Goal: Task Accomplishment & Management: Manage account settings

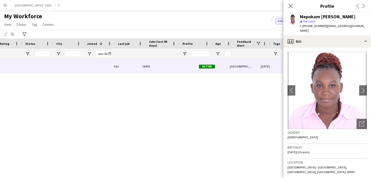
scroll to position [0, 174]
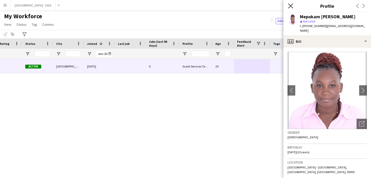
click at [289, 5] on icon "Close pop-in" at bounding box center [290, 5] width 5 height 5
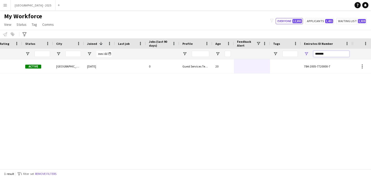
click at [323, 53] on input "*******" at bounding box center [332, 54] width 36 height 6
paste input "Emirates ID Number Filter Input"
type input "*******"
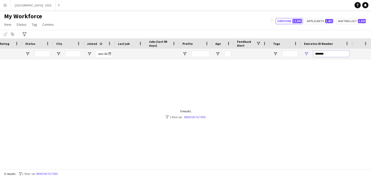
click at [321, 54] on input "*******" at bounding box center [332, 54] width 36 height 6
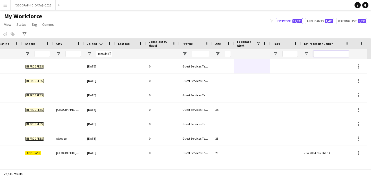
scroll to position [0, 0]
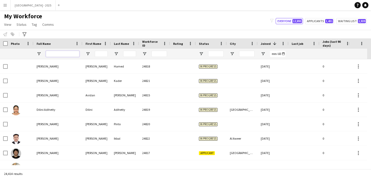
click at [52, 56] on input "Full Name Filter Input" at bounding box center [63, 54] width 34 height 6
paste input "**********"
type input "**********"
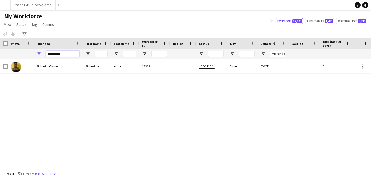
click at [65, 55] on input "**********" at bounding box center [63, 54] width 34 height 6
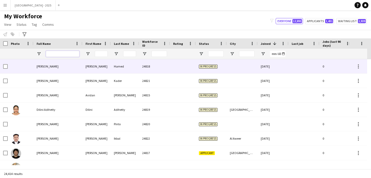
scroll to position [0, 178]
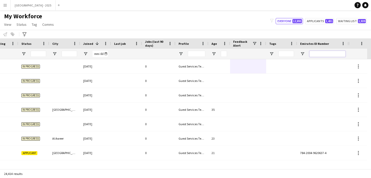
click at [313, 54] on input "Emirates ID Number Filter Input" at bounding box center [328, 54] width 36 height 6
paste input "*******"
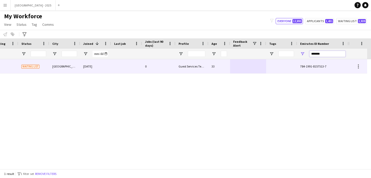
type input "*******"
click at [172, 69] on div "0" at bounding box center [159, 66] width 34 height 14
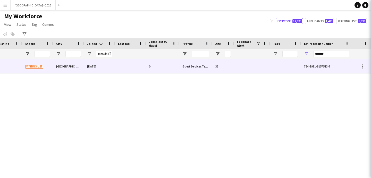
scroll to position [0, 174]
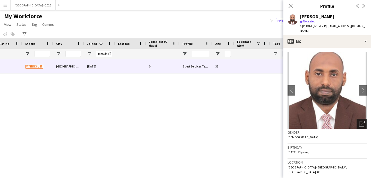
click at [361, 122] on div "Open photos pop-in" at bounding box center [362, 124] width 10 height 10
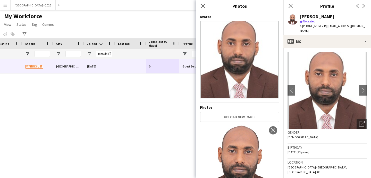
click at [289, 5] on icon "Close pop-in" at bounding box center [291, 6] width 4 height 4
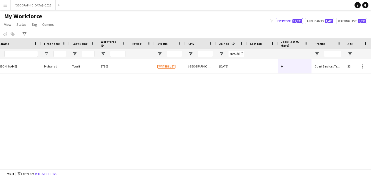
scroll to position [0, 0]
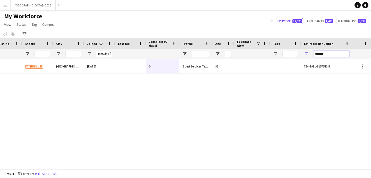
click at [323, 52] on input "*******" at bounding box center [332, 54] width 36 height 6
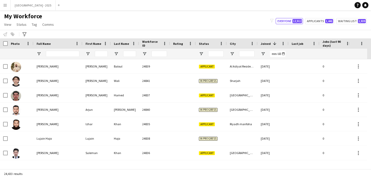
click at [58, 54] on input "Full Name Filter Input" at bounding box center [63, 54] width 34 height 6
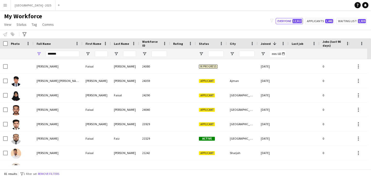
click at [55, 55] on input "******" at bounding box center [63, 54] width 34 height 6
click at [55, 54] on input "******" at bounding box center [63, 54] width 34 height 6
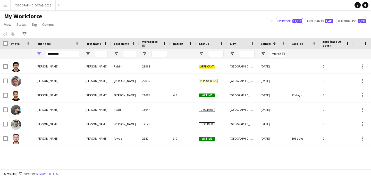
type input "**********"
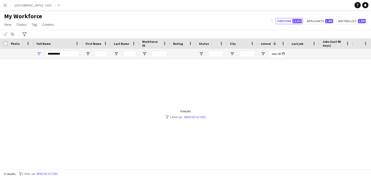
click at [62, 54] on input "**********" at bounding box center [63, 54] width 34 height 6
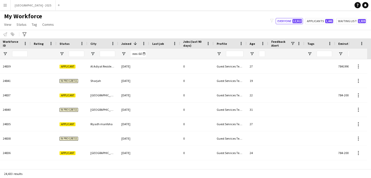
scroll to position [0, 173]
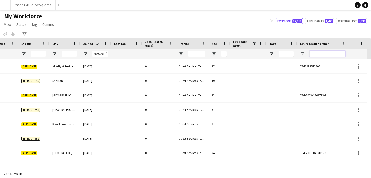
click at [329, 54] on input "Emirates ID Number Filter Input" at bounding box center [328, 54] width 36 height 6
paste input "*******"
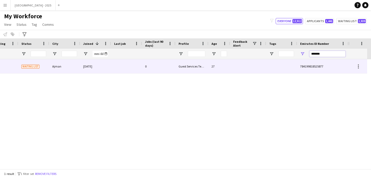
type input "*******"
click at [217, 64] on div "27" at bounding box center [220, 66] width 22 height 14
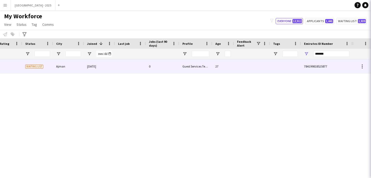
scroll to position [0, 174]
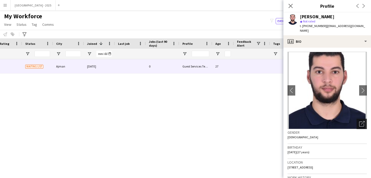
click at [360, 121] on icon "Open photos pop-in" at bounding box center [362, 123] width 5 height 5
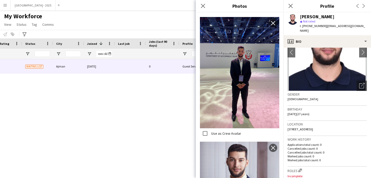
scroll to position [684, 0]
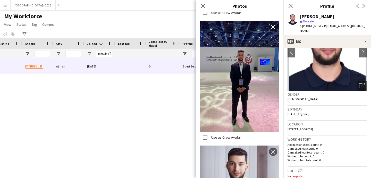
click at [312, 127] on div "Location [STREET_ADDRESS]" at bounding box center [327, 128] width 79 height 15
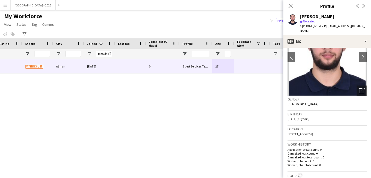
scroll to position [33, 0]
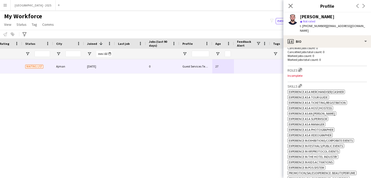
click at [301, 68] on app-icon "Edit crew company roles" at bounding box center [301, 70] width 4 height 4
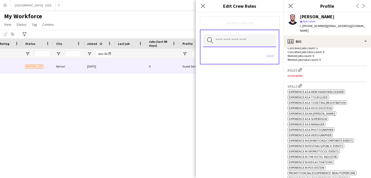
click at [231, 39] on input "text" at bounding box center [239, 40] width 73 height 13
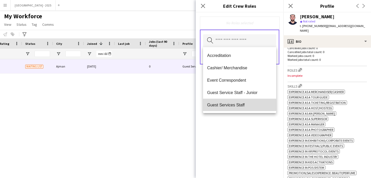
click at [243, 103] on span "Guest Services Staff" at bounding box center [239, 105] width 65 height 5
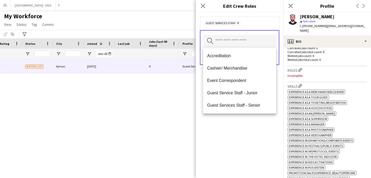
click at [250, 126] on div "Guest Services Staff Remove Search by role type Save" at bounding box center [240, 95] width 88 height 166
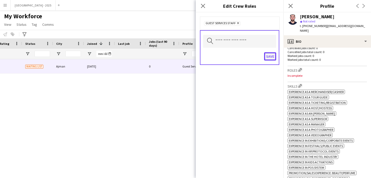
click at [274, 53] on button "Save" at bounding box center [270, 56] width 12 height 8
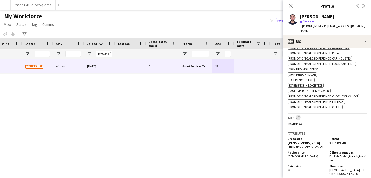
click at [299, 119] on app-icon "Edit crew company tags" at bounding box center [299, 118] width 4 height 4
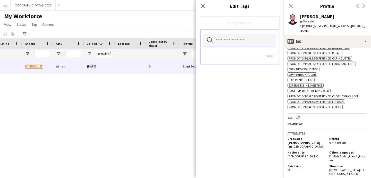
click at [248, 41] on input "text" at bounding box center [239, 40] width 73 height 13
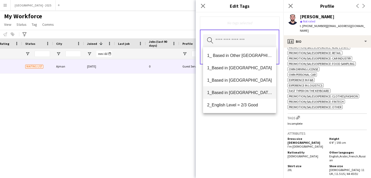
click at [248, 92] on span "1_Based in [GEOGRAPHIC_DATA]/[GEOGRAPHIC_DATA]/Ajman" at bounding box center [239, 92] width 65 height 5
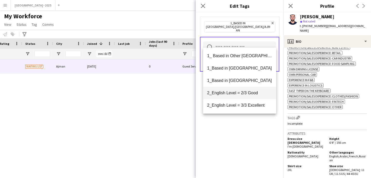
click at [248, 95] on span "2_English Level = 2/3 Good" at bounding box center [239, 93] width 65 height 5
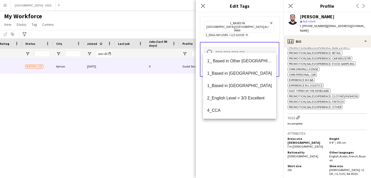
click at [254, 133] on div "1_Based in [GEOGRAPHIC_DATA]/[GEOGRAPHIC_DATA]/Ajman Remove 2_English Level = 2…" at bounding box center [240, 95] width 88 height 166
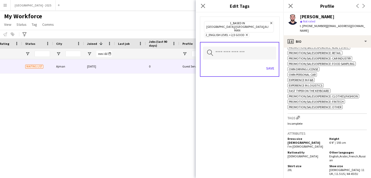
click at [269, 55] on div "Search by tag name Save" at bounding box center [239, 59] width 79 height 35
click at [270, 64] on button "Save" at bounding box center [270, 68] width 12 height 8
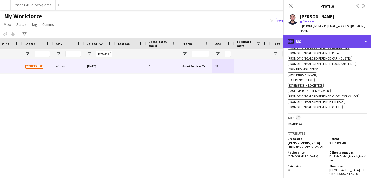
click at [306, 35] on div "profile Bio" at bounding box center [328, 41] width 88 height 12
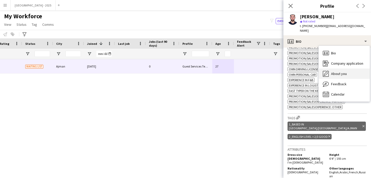
click at [331, 69] on div "About you About you" at bounding box center [344, 74] width 51 height 10
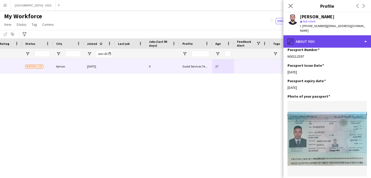
click at [323, 35] on div "pencil4 About you" at bounding box center [328, 41] width 88 height 12
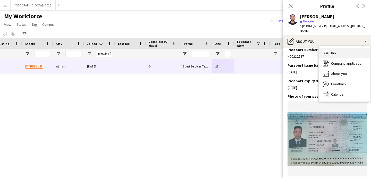
click at [357, 49] on div "Bio Bio" at bounding box center [344, 53] width 51 height 10
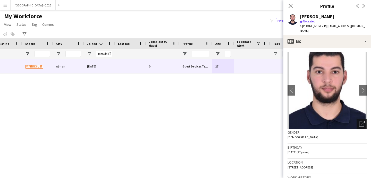
click at [360, 121] on icon "Open photos pop-in" at bounding box center [362, 123] width 5 height 5
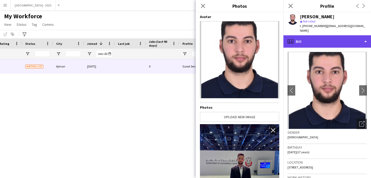
click at [303, 39] on div "profile Bio" at bounding box center [328, 41] width 88 height 12
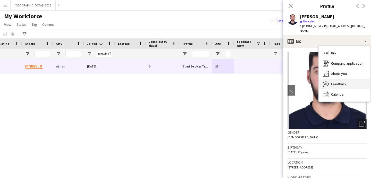
click at [341, 82] on span "Feedback" at bounding box center [338, 84] width 15 height 5
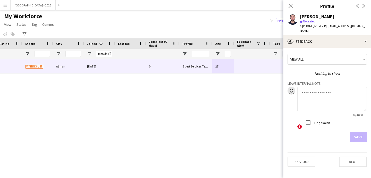
click at [323, 97] on textarea at bounding box center [333, 99] width 70 height 25
type textarea "*"
type textarea "**********"
click at [360, 132] on button "Save" at bounding box center [358, 137] width 17 height 10
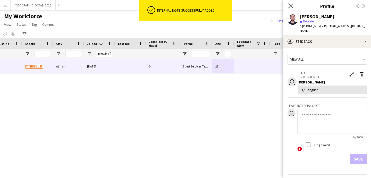
click at [290, 5] on icon at bounding box center [290, 5] width 5 height 5
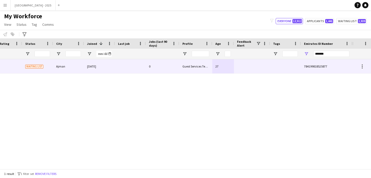
click at [72, 69] on div "Ajman" at bounding box center [68, 66] width 31 height 14
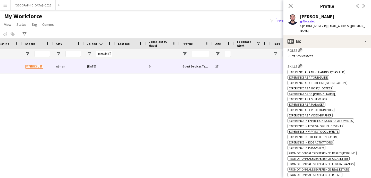
scroll to position [129, 0]
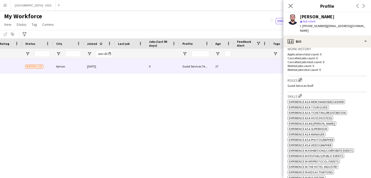
click at [301, 78] on app-icon "Edit crew company roles" at bounding box center [301, 80] width 4 height 4
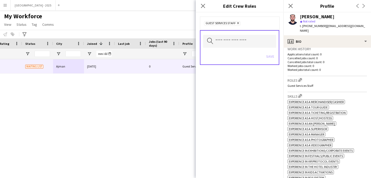
click at [238, 23] on icon "Remove" at bounding box center [237, 22] width 3 height 3
click at [269, 56] on button "Save" at bounding box center [270, 56] width 12 height 8
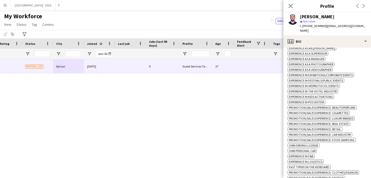
scroll to position [304, 0]
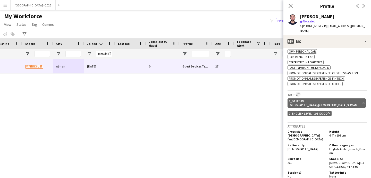
click at [363, 104] on icon at bounding box center [364, 103] width 2 height 2
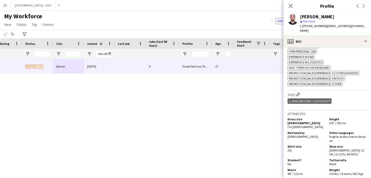
click at [329, 103] on icon "Delete tag" at bounding box center [330, 101] width 2 height 3
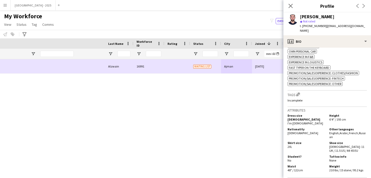
scroll to position [0, 0]
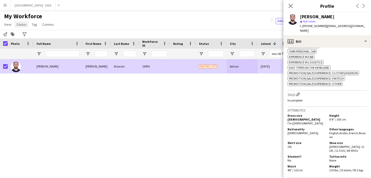
click at [18, 25] on span "Status" at bounding box center [22, 24] width 10 height 5
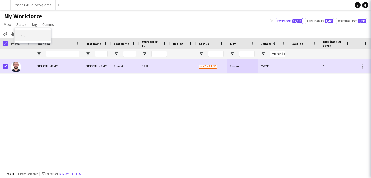
click at [21, 34] on span "Edit" at bounding box center [22, 35] width 6 height 5
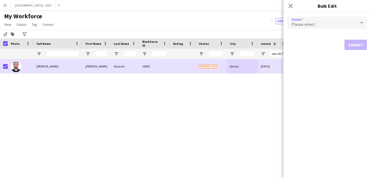
click at [302, 28] on div "Please select" at bounding box center [322, 23] width 69 height 12
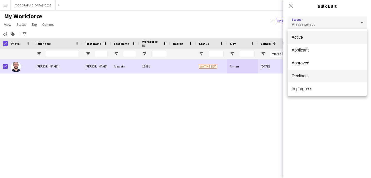
click at [305, 72] on mat-option "Declined" at bounding box center [327, 76] width 79 height 13
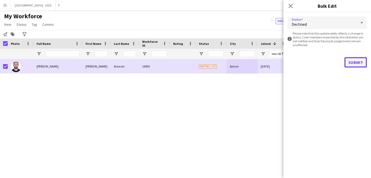
click at [350, 61] on button "Submit" at bounding box center [356, 62] width 22 height 10
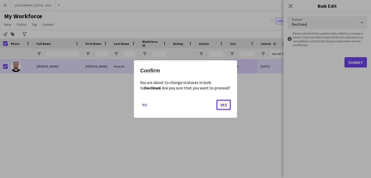
click at [222, 106] on button "Yes" at bounding box center [224, 105] width 14 height 10
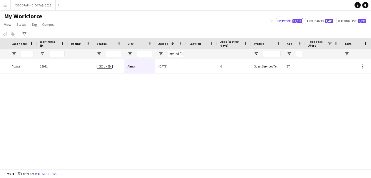
scroll to position [0, 174]
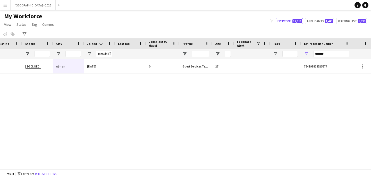
click at [321, 50] on div "*******" at bounding box center [332, 54] width 36 height 10
click at [322, 52] on input "*******" at bounding box center [332, 54] width 36 height 6
paste input "Emirates ID Number Filter Input"
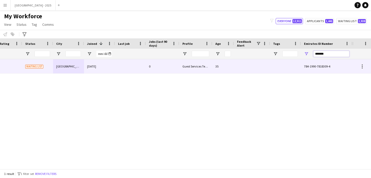
type input "*******"
click at [168, 68] on div "0" at bounding box center [163, 66] width 34 height 14
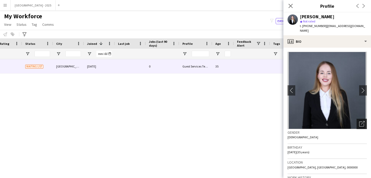
click at [361, 121] on icon at bounding box center [363, 123] width 4 height 4
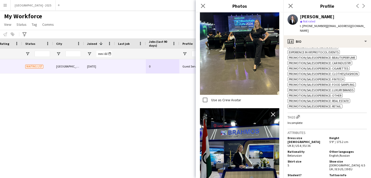
scroll to position [235, 0]
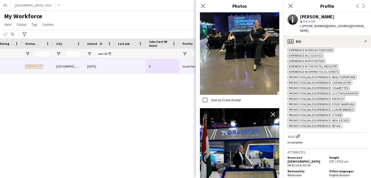
click at [299, 138] on app-icon "Edit crew company tags" at bounding box center [299, 137] width 4 height 4
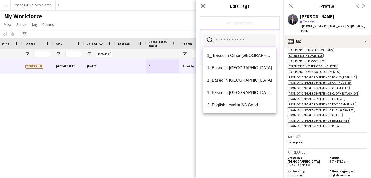
click at [222, 44] on input "text" at bounding box center [239, 40] width 73 height 13
click at [253, 92] on span "1_Based in [GEOGRAPHIC_DATA]/[GEOGRAPHIC_DATA]/Ajman" at bounding box center [239, 92] width 65 height 5
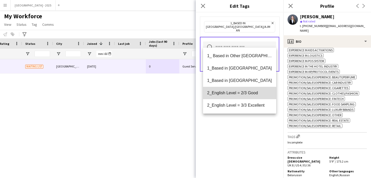
click at [251, 92] on span "2_English Level = 2/3 Good" at bounding box center [239, 93] width 65 height 5
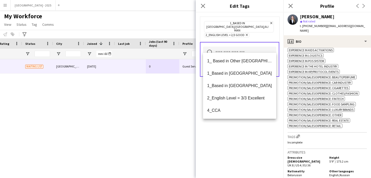
click at [251, 138] on div "1_Based in [GEOGRAPHIC_DATA]/[GEOGRAPHIC_DATA]/Ajman Remove 2_English Level = 2…" at bounding box center [240, 95] width 88 height 166
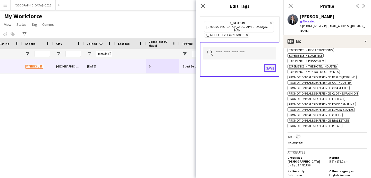
click at [270, 64] on button "Save" at bounding box center [270, 68] width 12 height 8
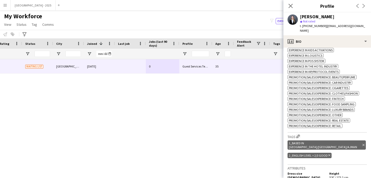
scroll to position [137, 0]
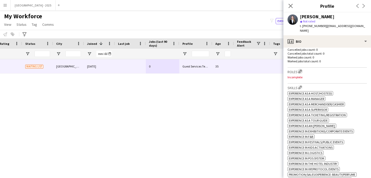
click at [301, 70] on app-icon "Edit crew company roles" at bounding box center [301, 72] width 4 height 4
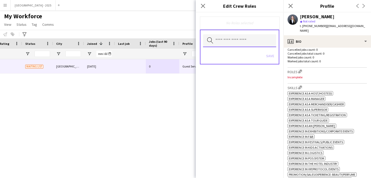
click at [233, 39] on input "text" at bounding box center [239, 40] width 73 height 13
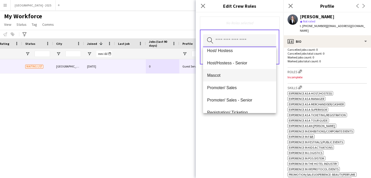
scroll to position [76, 0]
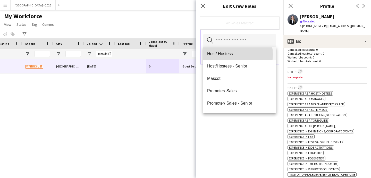
click at [226, 54] on span "Host/ Hostess" at bounding box center [239, 53] width 65 height 5
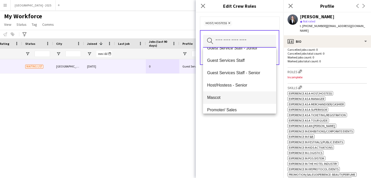
scroll to position [67, 0]
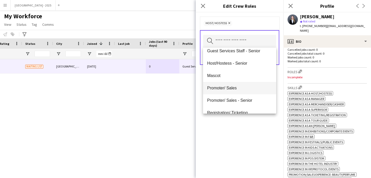
click at [237, 88] on span "Promoter/ Sales" at bounding box center [239, 88] width 65 height 5
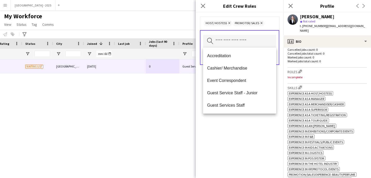
click at [236, 127] on div "Host/ Hostess Remove Promoter/ Sales Remove Search by role type Save" at bounding box center [240, 95] width 88 height 166
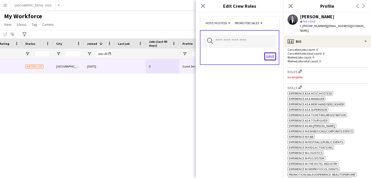
click at [267, 53] on button "Save" at bounding box center [270, 56] width 12 height 8
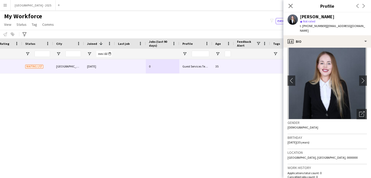
scroll to position [0, 0]
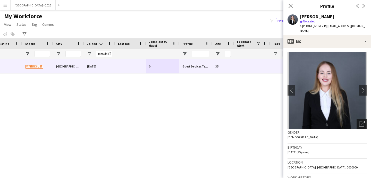
click at [358, 119] on div "Open photos pop-in" at bounding box center [362, 124] width 10 height 10
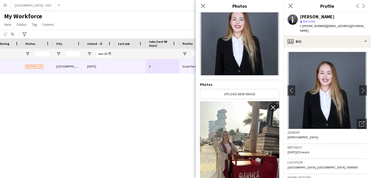
scroll to position [92, 0]
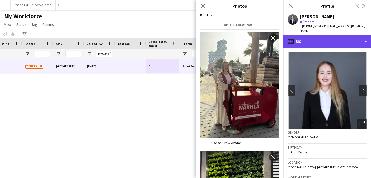
click at [335, 35] on div "profile Bio" at bounding box center [328, 41] width 88 height 12
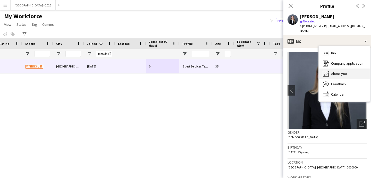
click at [340, 71] on span "About you" at bounding box center [339, 73] width 16 height 5
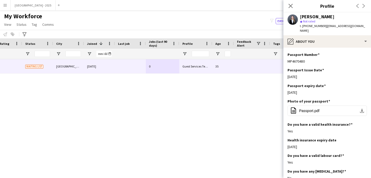
scroll to position [321, 0]
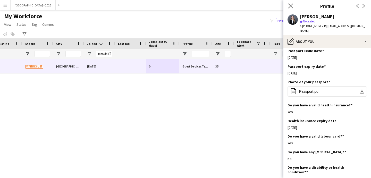
click at [294, 6] on app-icon "Close pop-in" at bounding box center [290, 5] width 7 height 7
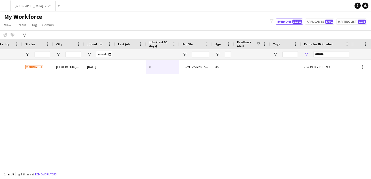
scroll to position [0, 0]
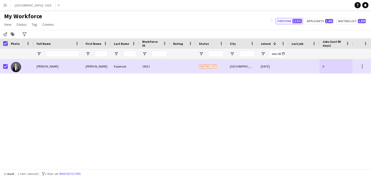
click at [18, 20] on app-page-menu "View Views Default view New view Update view Delete view Edit name Customise vi…" at bounding box center [29, 25] width 59 height 10
click at [21, 25] on span "Status" at bounding box center [22, 24] width 10 height 5
click at [33, 36] on link "Edit" at bounding box center [33, 35] width 36 height 11
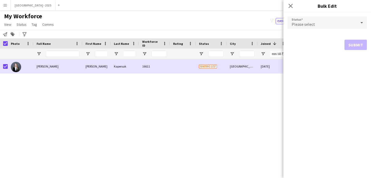
click at [316, 23] on div "Please select" at bounding box center [322, 23] width 69 height 12
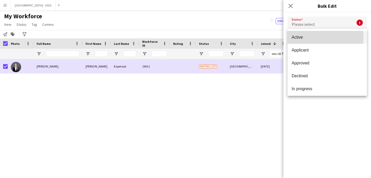
click at [307, 36] on span "Active" at bounding box center [327, 37] width 71 height 5
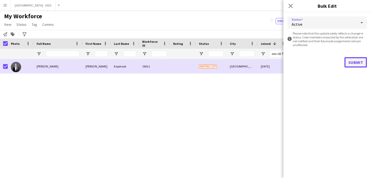
click at [353, 58] on button "Submit" at bounding box center [356, 62] width 22 height 10
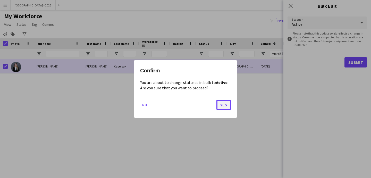
click at [224, 102] on button "Yes" at bounding box center [224, 105] width 14 height 10
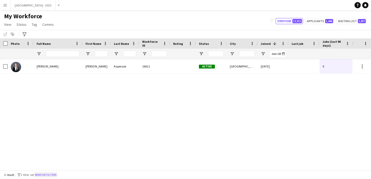
click at [53, 173] on button "Remove filters" at bounding box center [45, 175] width 23 height 6
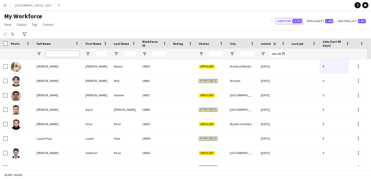
click at [75, 54] on input "Full Name Filter Input" at bounding box center [63, 54] width 34 height 6
paste input "*****"
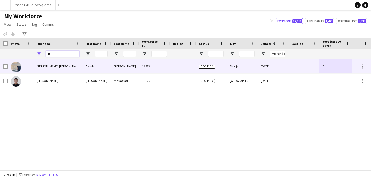
type input "*"
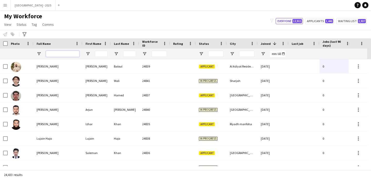
paste input "*****"
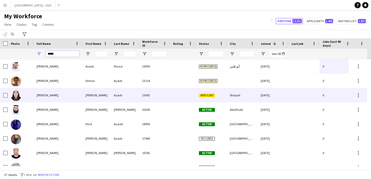
type input "*****"
click at [72, 93] on div "[PERSON_NAME]" at bounding box center [58, 95] width 49 height 14
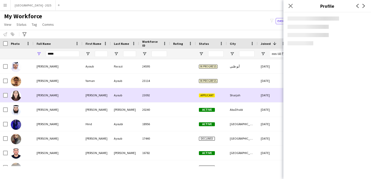
scroll to position [9, 0]
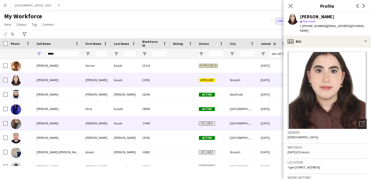
click at [87, 121] on div "[PERSON_NAME]" at bounding box center [97, 123] width 28 height 14
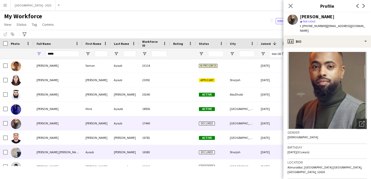
click at [115, 154] on div "[PERSON_NAME]" at bounding box center [125, 152] width 28 height 14
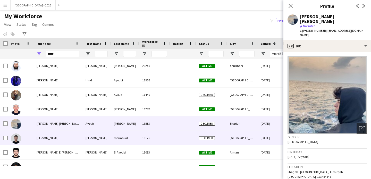
click at [117, 145] on div "[PERSON_NAME] mouaoual [PERSON_NAME] mouaoual 13126 Declined [GEOGRAPHIC_DATA] …" at bounding box center [263, 138] width 527 height 14
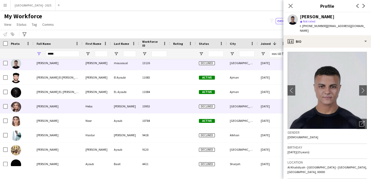
click at [118, 111] on div "[PERSON_NAME]" at bounding box center [125, 106] width 28 height 14
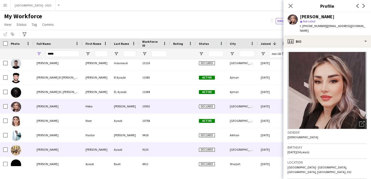
click at [120, 146] on div "Ayoub" at bounding box center [125, 150] width 28 height 14
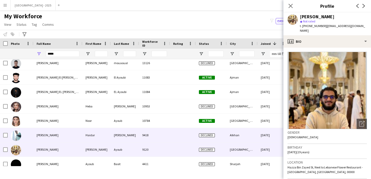
click at [124, 136] on div "[PERSON_NAME]" at bounding box center [125, 135] width 28 height 14
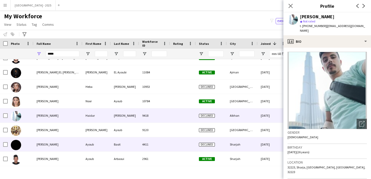
click at [125, 142] on div "Basit" at bounding box center [125, 144] width 28 height 14
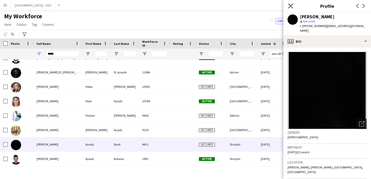
click at [289, 7] on icon at bounding box center [290, 5] width 5 height 5
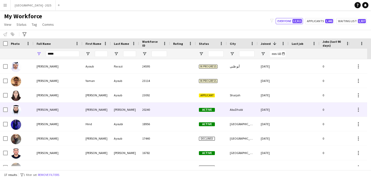
click at [106, 112] on div "[PERSON_NAME]" at bounding box center [97, 110] width 28 height 14
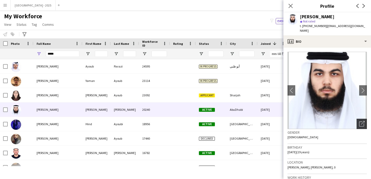
click at [362, 123] on div "Open photos pop-in" at bounding box center [362, 124] width 10 height 10
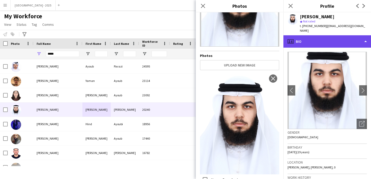
click at [321, 39] on div "profile Bio" at bounding box center [328, 41] width 88 height 12
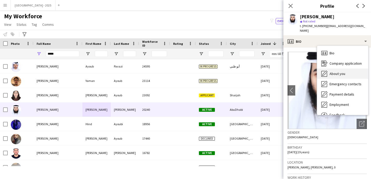
click at [344, 71] on span "About you" at bounding box center [338, 73] width 16 height 5
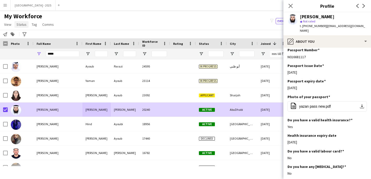
click at [25, 25] on span "Status" at bounding box center [22, 24] width 10 height 5
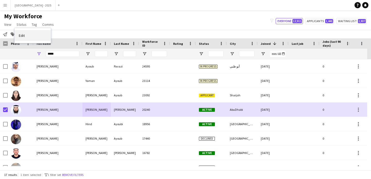
click at [28, 34] on link "Edit" at bounding box center [33, 35] width 36 height 11
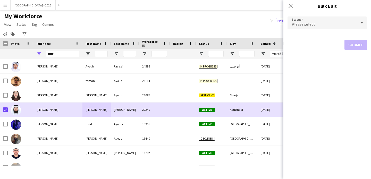
click at [302, 23] on span "Please select" at bounding box center [303, 24] width 23 height 5
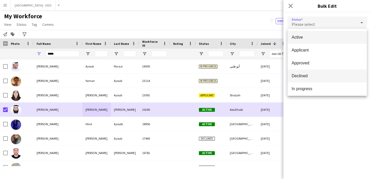
click at [307, 72] on mat-option "Declined" at bounding box center [327, 76] width 79 height 13
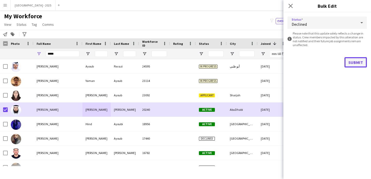
click at [349, 63] on button "Submit" at bounding box center [356, 62] width 22 height 10
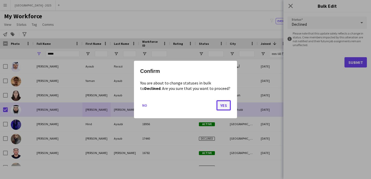
click at [225, 100] on button "Yes" at bounding box center [224, 105] width 14 height 10
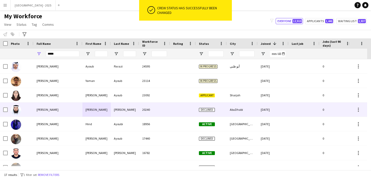
click at [22, 110] on div at bounding box center [21, 110] width 26 height 14
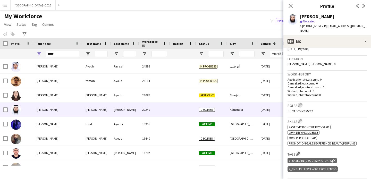
click at [301, 103] on app-icon "Edit crew company roles" at bounding box center [301, 105] width 4 height 4
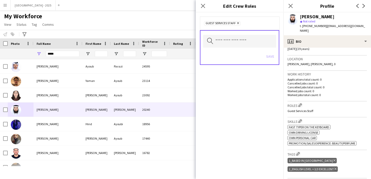
click at [238, 23] on icon "Remove" at bounding box center [237, 22] width 3 height 3
click at [272, 56] on button "Save" at bounding box center [270, 56] width 12 height 8
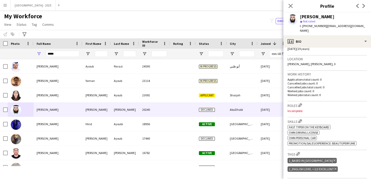
click at [334, 159] on icon "Delete tag" at bounding box center [335, 160] width 2 height 3
click at [337, 159] on icon "Delete tag" at bounding box center [336, 160] width 2 height 3
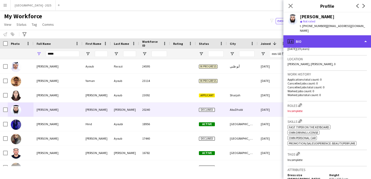
click at [318, 36] on div "profile Bio" at bounding box center [328, 41] width 88 height 12
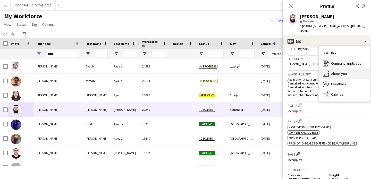
click at [341, 71] on span "About you" at bounding box center [339, 73] width 16 height 5
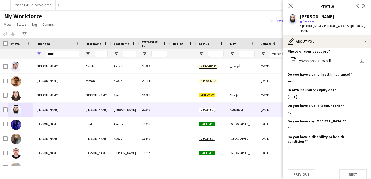
click at [288, 6] on app-icon "Close pop-in" at bounding box center [290, 5] width 7 height 7
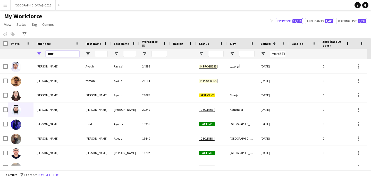
click at [55, 54] on input "*****" at bounding box center [63, 54] width 34 height 6
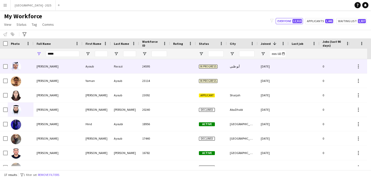
click at [71, 65] on div "[PERSON_NAME]" at bounding box center [58, 66] width 49 height 14
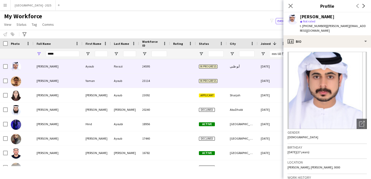
click at [80, 80] on div "[PERSON_NAME]" at bounding box center [58, 81] width 49 height 14
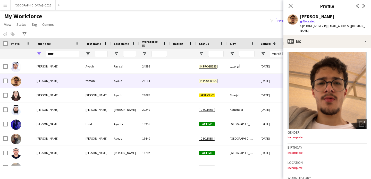
drag, startPoint x: 288, startPoint y: 7, endPoint x: 1, endPoint y: 1, distance: 286.9
click at [288, 7] on app-icon "Close pop-in" at bounding box center [291, 6] width 6 height 6
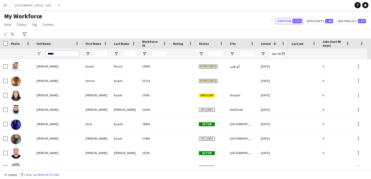
click at [64, 54] on input "*****" at bounding box center [63, 54] width 34 height 6
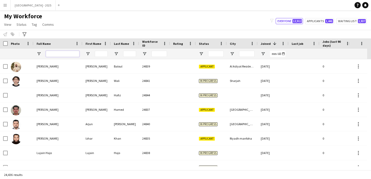
click at [62, 51] on input "Full Name Filter Input" at bounding box center [63, 54] width 34 height 6
click at [62, 52] on input "Full Name Filter Input" at bounding box center [63, 54] width 34 height 6
click at [60, 55] on input "Full Name Filter Input" at bounding box center [63, 54] width 34 height 6
paste input "*******"
type input "*******"
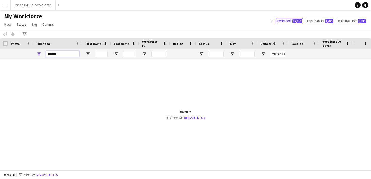
click at [62, 53] on input "*******" at bounding box center [63, 54] width 34 height 6
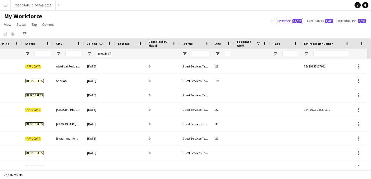
scroll to position [0, 178]
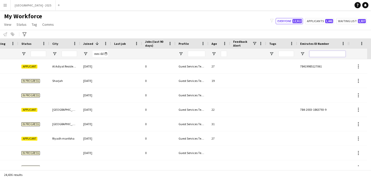
click at [334, 56] on input "Emirates ID Number Filter Input" at bounding box center [328, 54] width 36 height 6
paste input "*******"
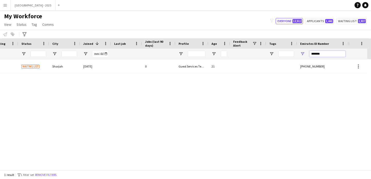
scroll to position [0, 174]
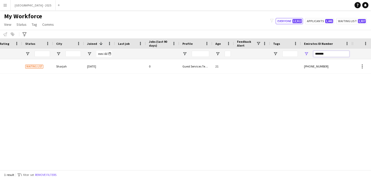
type input "*******"
click at [316, 52] on input "*******" at bounding box center [332, 54] width 36 height 6
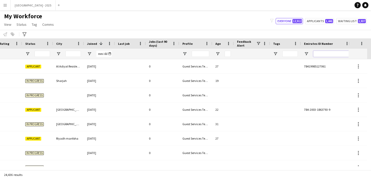
paste input "********"
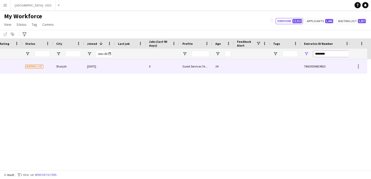
type input "********"
click at [177, 70] on div "0" at bounding box center [163, 66] width 34 height 14
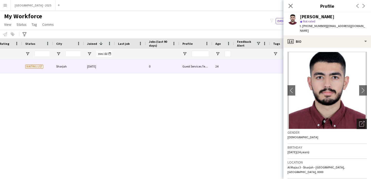
click at [360, 121] on icon "Open photos pop-in" at bounding box center [362, 123] width 5 height 5
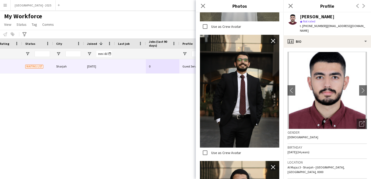
scroll to position [341, 0]
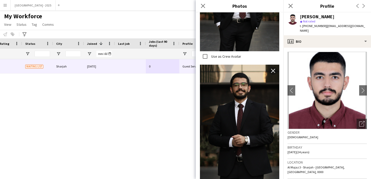
click at [331, 145] on h3 "Birthday" at bounding box center [327, 147] width 79 height 5
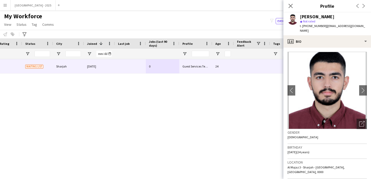
click at [323, 136] on div "Gender Male" at bounding box center [327, 136] width 79 height 15
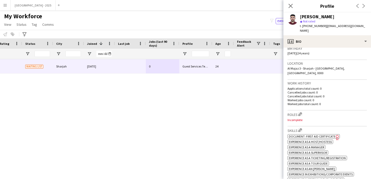
scroll to position [99, 0]
click at [300, 112] on app-icon "Edit crew company roles" at bounding box center [301, 114] width 4 height 4
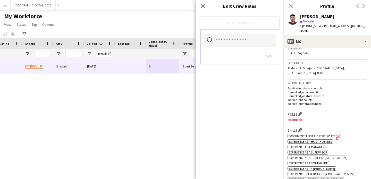
click at [237, 48] on div "Search by role type Save" at bounding box center [239, 47] width 79 height 35
click at [240, 45] on input "text" at bounding box center [239, 40] width 73 height 13
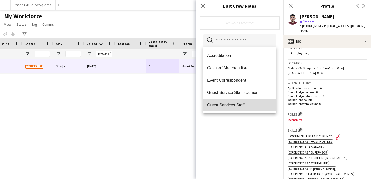
click at [241, 105] on span "Guest Services Staff" at bounding box center [239, 105] width 65 height 5
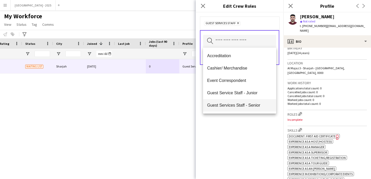
click at [245, 106] on span "Guest Services Staff - Senior" at bounding box center [239, 105] width 65 height 5
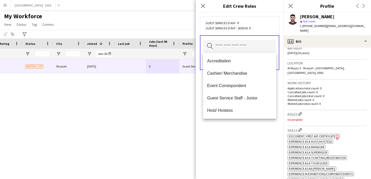
click at [254, 135] on div "Guest Services Staff Remove Guest Services Staff - Senior Remove Search by role…" at bounding box center [240, 95] width 88 height 167
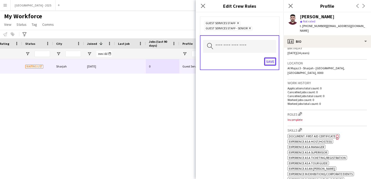
click at [268, 60] on button "Save" at bounding box center [270, 62] width 12 height 8
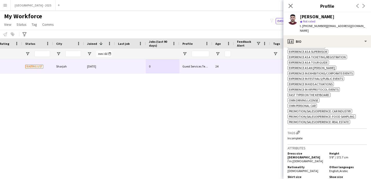
scroll to position [200, 0]
click at [301, 130] on button "Edit crew company tags" at bounding box center [298, 132] width 5 height 5
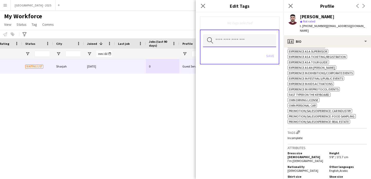
click at [243, 41] on input "text" at bounding box center [239, 40] width 73 height 13
click at [243, 34] on input "text" at bounding box center [239, 40] width 73 height 13
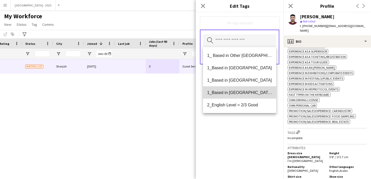
click at [249, 95] on mat-option "1_Based in [GEOGRAPHIC_DATA]/[GEOGRAPHIC_DATA]/Ajman" at bounding box center [239, 92] width 73 height 12
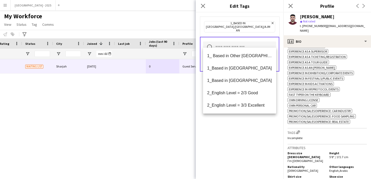
click at [252, 107] on span "2_English Level = 3/3 Excellent" at bounding box center [239, 105] width 65 height 5
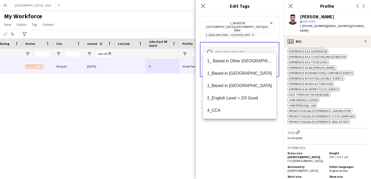
click at [258, 122] on div "1_Based in Dubai/Sharjah/Ajman Remove 2_English Level = 3/3 Excellent Remove Se…" at bounding box center [240, 95] width 88 height 167
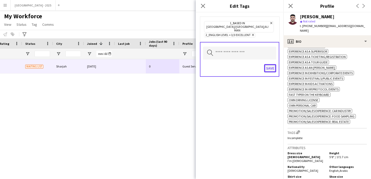
click at [266, 64] on button "Save" at bounding box center [270, 68] width 12 height 8
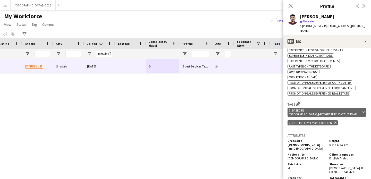
scroll to position [49, 0]
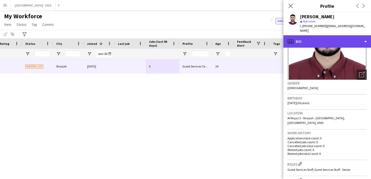
click at [316, 39] on div "profile Bio" at bounding box center [328, 41] width 88 height 12
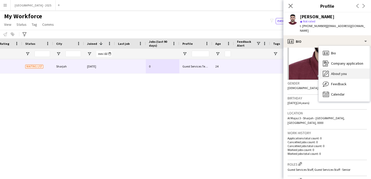
click at [343, 71] on span "About you" at bounding box center [339, 73] width 16 height 5
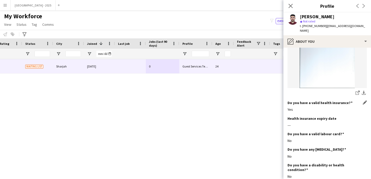
scroll to position [405, 0]
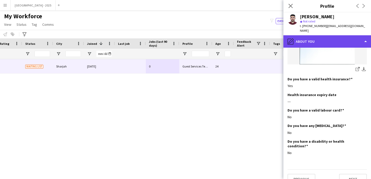
click at [304, 40] on div "pencil4 About you" at bounding box center [328, 41] width 88 height 12
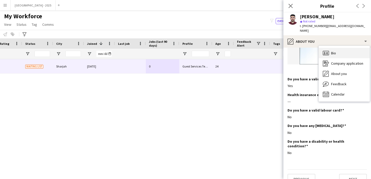
click at [342, 53] on div "Bio Bio" at bounding box center [344, 53] width 51 height 10
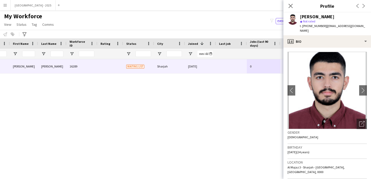
scroll to position [0, 0]
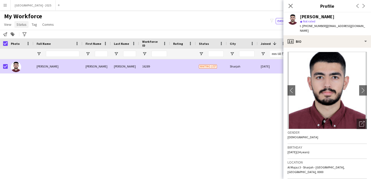
click at [22, 27] on link "Status" at bounding box center [21, 24] width 14 height 7
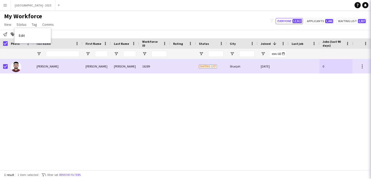
click at [30, 33] on link "Edit" at bounding box center [33, 35] width 36 height 11
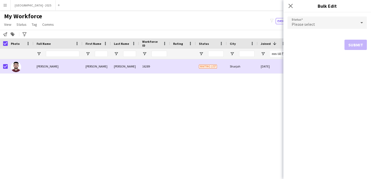
click at [310, 31] on form "Status Please select Submit" at bounding box center [327, 33] width 79 height 42
click at [308, 25] on span "Please select" at bounding box center [303, 24] width 23 height 5
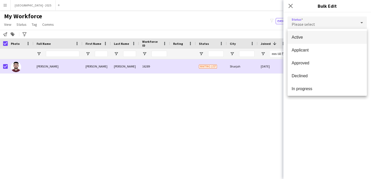
click at [309, 35] on mat-option "Active" at bounding box center [327, 37] width 79 height 13
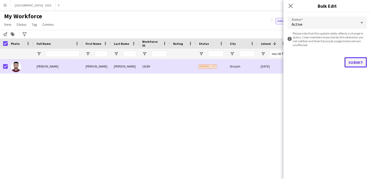
click at [355, 60] on button "Submit" at bounding box center [356, 62] width 22 height 10
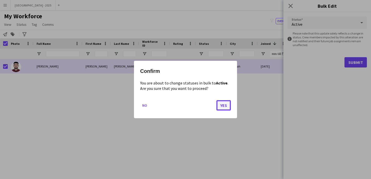
click at [225, 108] on button "Yes" at bounding box center [224, 105] width 14 height 10
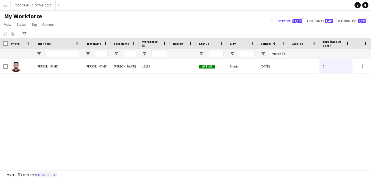
click at [55, 176] on button "Remove filters" at bounding box center [45, 175] width 23 height 6
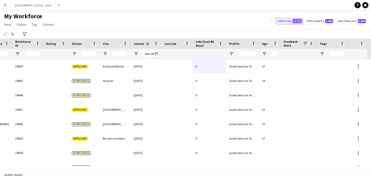
scroll to position [0, 178]
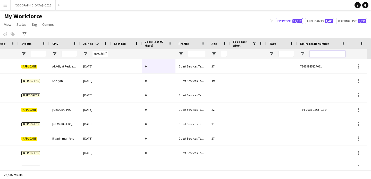
click at [338, 52] on input "Emirates ID Number Filter Input" at bounding box center [328, 54] width 36 height 6
paste input "*******"
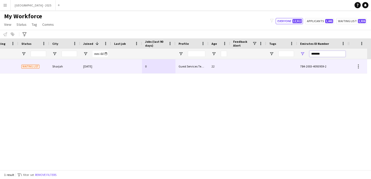
type input "*******"
click at [74, 65] on div "Sharjah" at bounding box center [64, 66] width 31 height 14
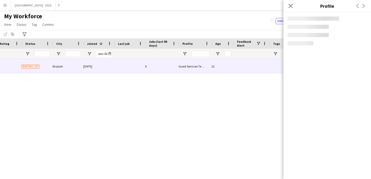
scroll to position [0, 174]
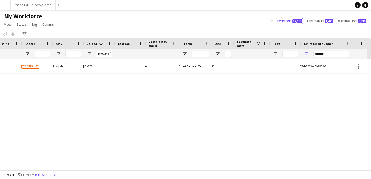
scroll to position [0, 174]
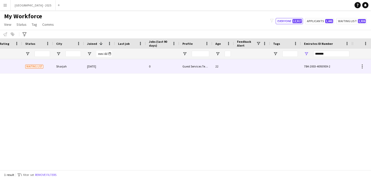
click at [304, 67] on span "784-2003-4093959-2" at bounding box center [317, 66] width 26 height 4
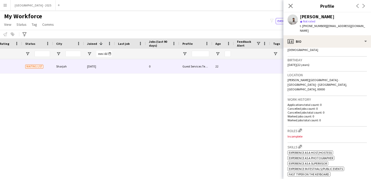
scroll to position [55, 0]
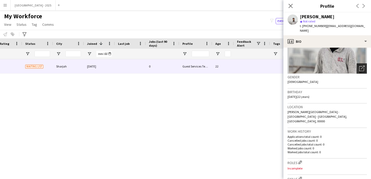
click at [360, 66] on icon "Open photos pop-in" at bounding box center [362, 68] width 5 height 5
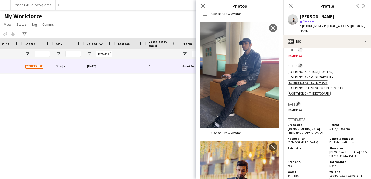
scroll to position [167, 0]
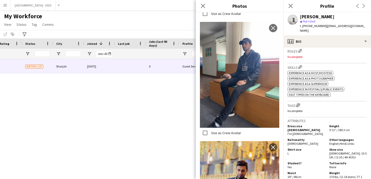
click at [299, 103] on app-icon "Edit crew company tags" at bounding box center [299, 105] width 4 height 4
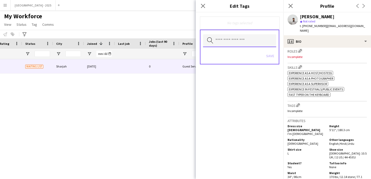
click at [214, 40] on input "text" at bounding box center [239, 40] width 73 height 13
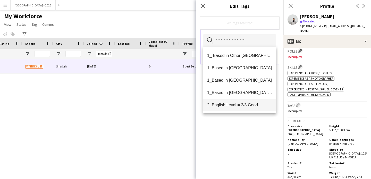
click at [244, 101] on mat-option "2_English Level = 2/3 Good" at bounding box center [239, 105] width 73 height 12
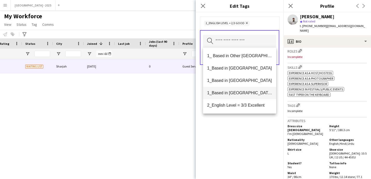
click at [244, 97] on mat-option "1_Based in [GEOGRAPHIC_DATA]/[GEOGRAPHIC_DATA]/Ajman" at bounding box center [239, 93] width 73 height 12
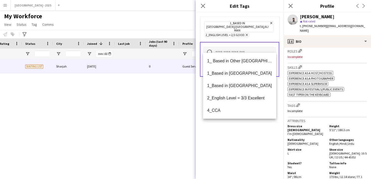
click at [255, 138] on div "1_Based in [GEOGRAPHIC_DATA]/[GEOGRAPHIC_DATA]/Ajman Remove 2_English Level = 2…" at bounding box center [240, 95] width 88 height 167
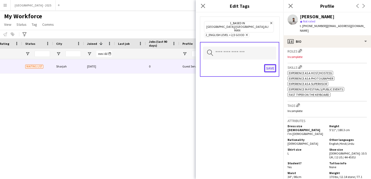
click at [274, 65] on button "Save" at bounding box center [270, 68] width 12 height 8
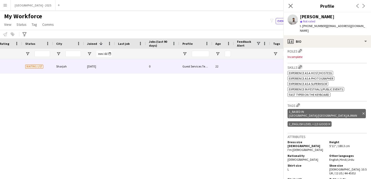
scroll to position [157, 0]
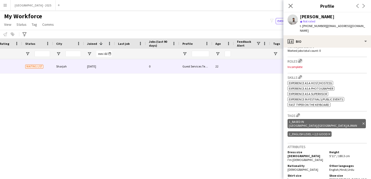
click at [301, 58] on button "Edit crew company roles" at bounding box center [300, 60] width 5 height 5
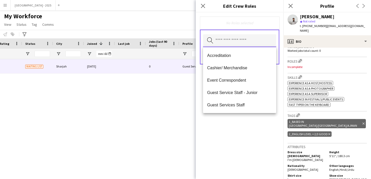
click at [242, 42] on input "text" at bounding box center [239, 40] width 73 height 13
click at [244, 104] on span "Guest Services Staff" at bounding box center [239, 105] width 65 height 5
drag, startPoint x: 241, startPoint y: 132, endPoint x: 242, endPoint y: 130, distance: 3.0
click at [241, 132] on div "Guest Services Staff Remove Search by role type Save" at bounding box center [240, 95] width 88 height 167
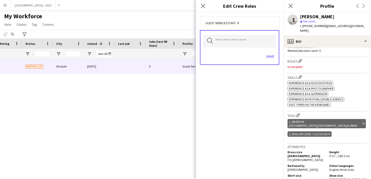
click at [270, 51] on div "Save" at bounding box center [239, 57] width 73 height 15
click at [270, 54] on button "Save" at bounding box center [270, 56] width 12 height 8
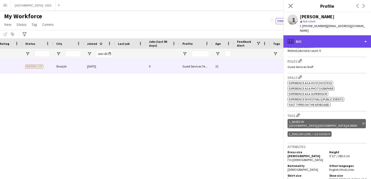
click at [302, 35] on div "profile Bio" at bounding box center [328, 41] width 88 height 12
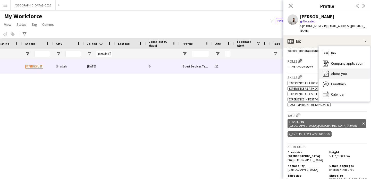
click at [331, 69] on div "About you About you" at bounding box center [344, 74] width 51 height 10
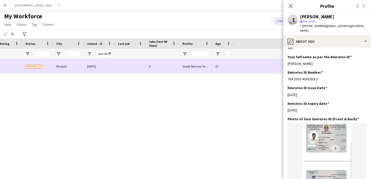
scroll to position [0, 0]
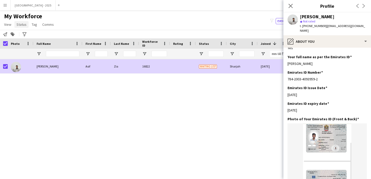
click at [20, 26] on span "Status" at bounding box center [22, 24] width 10 height 5
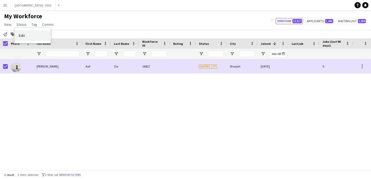
click at [26, 31] on link "Edit" at bounding box center [33, 35] width 36 height 11
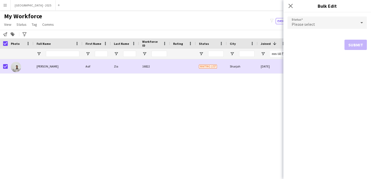
click at [295, 27] on span "Please select" at bounding box center [303, 24] width 23 height 5
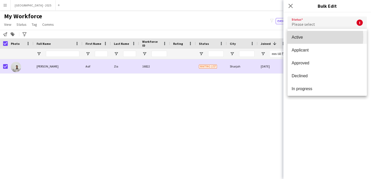
click at [305, 37] on span "Active" at bounding box center [327, 37] width 71 height 5
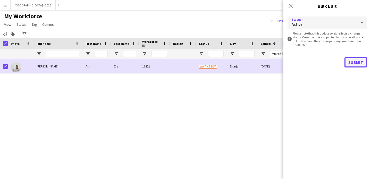
click at [349, 62] on button "Submit" at bounding box center [356, 62] width 22 height 10
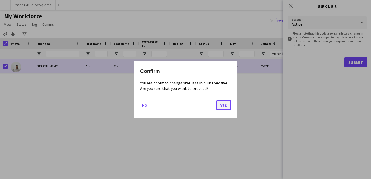
click at [225, 105] on button "Yes" at bounding box center [224, 105] width 14 height 10
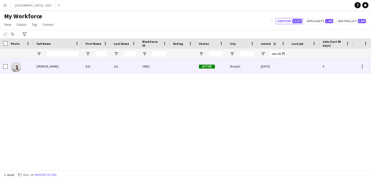
click at [24, 67] on div at bounding box center [21, 66] width 26 height 14
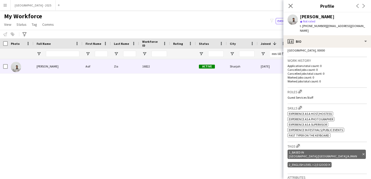
scroll to position [144, 0]
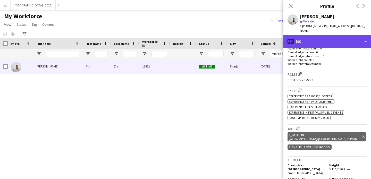
click at [321, 42] on div "profile Bio" at bounding box center [328, 41] width 88 height 12
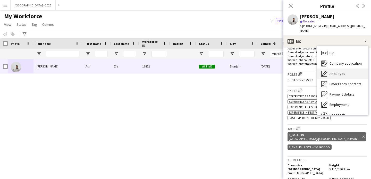
click at [338, 73] on div "About you About you" at bounding box center [343, 74] width 51 height 10
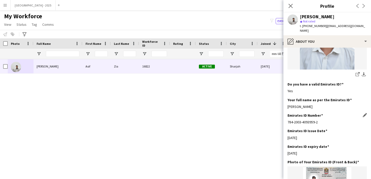
scroll to position [231, 0]
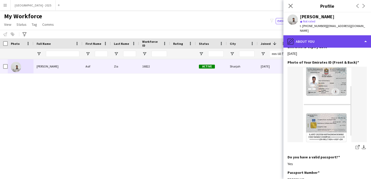
click at [317, 41] on div "pencil4 About you" at bounding box center [328, 41] width 88 height 12
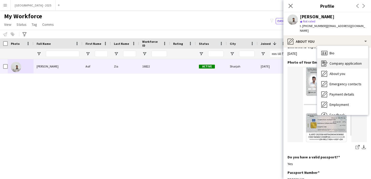
click at [342, 58] on div "Company application Company application" at bounding box center [343, 63] width 51 height 10
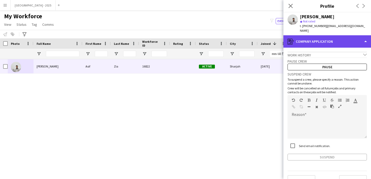
click at [325, 36] on div "register Company application" at bounding box center [328, 41] width 88 height 12
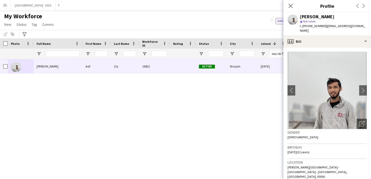
click at [289, 6] on icon "Close pop-in" at bounding box center [291, 6] width 4 height 4
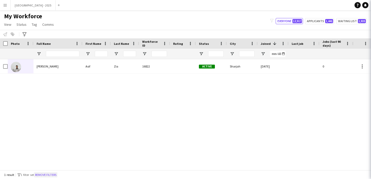
click at [53, 175] on button "Remove filters" at bounding box center [45, 175] width 23 height 6
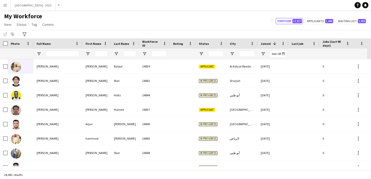
scroll to position [0, 178]
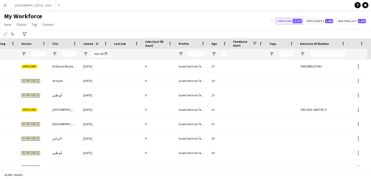
click at [316, 57] on div at bounding box center [328, 54] width 36 height 10
click at [314, 56] on input "Emirates ID Number Filter Input" at bounding box center [328, 54] width 36 height 6
paste input "*******"
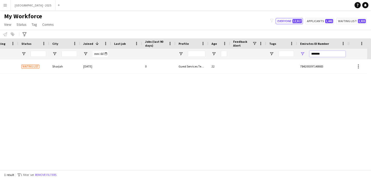
type input "*******"
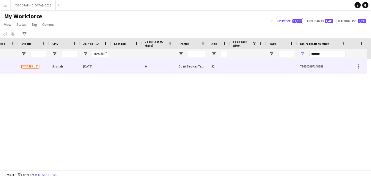
click at [123, 66] on div at bounding box center [126, 66] width 31 height 14
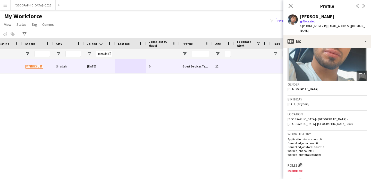
scroll to position [11, 0]
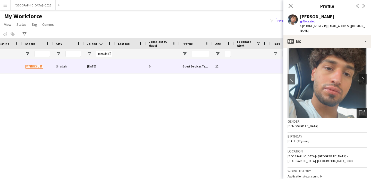
click at [360, 112] on icon "Open photos pop-in" at bounding box center [362, 112] width 5 height 5
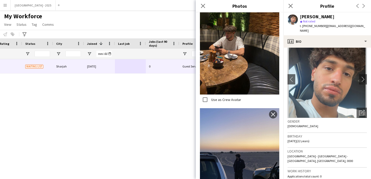
scroll to position [77, 0]
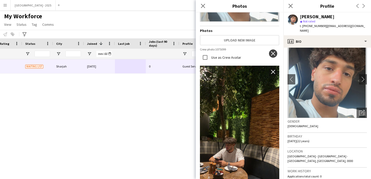
click at [271, 53] on app-icon "close" at bounding box center [273, 54] width 5 height 4
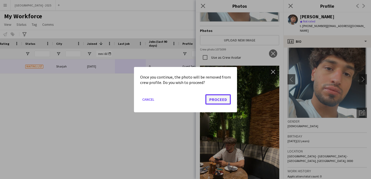
click at [228, 98] on button "Proceed" at bounding box center [219, 99] width 26 height 10
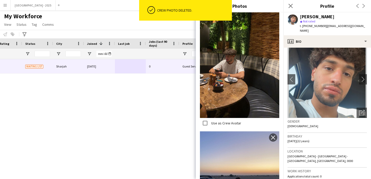
scroll to position [203, 0]
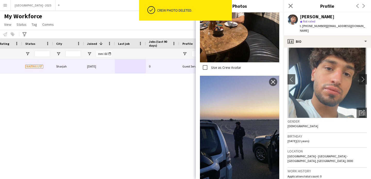
click at [315, 134] on h3 "Birthday" at bounding box center [327, 136] width 79 height 5
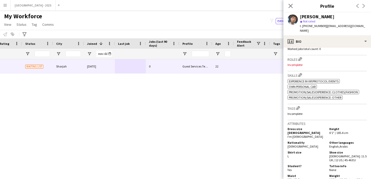
scroll to position [151, 0]
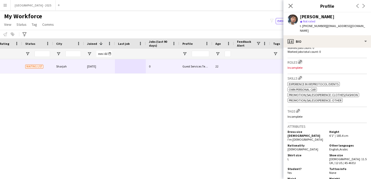
click at [302, 61] on app-icon "Edit crew company roles" at bounding box center [301, 62] width 4 height 4
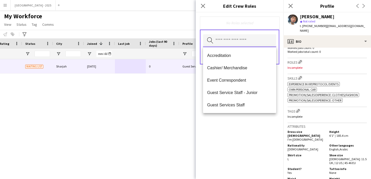
click at [248, 40] on input "text" at bounding box center [239, 40] width 73 height 13
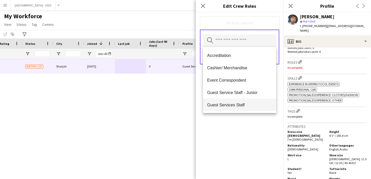
click at [246, 103] on span "Guest Services Staff" at bounding box center [239, 105] width 65 height 5
click at [253, 118] on div "Guest Services Staff Remove Search by role type Save" at bounding box center [240, 95] width 88 height 167
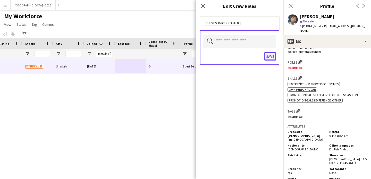
click at [269, 55] on button "Save" at bounding box center [270, 56] width 12 height 8
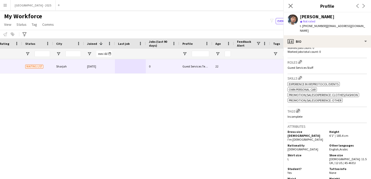
click at [300, 111] on app-icon "Edit crew company tags" at bounding box center [299, 111] width 4 height 4
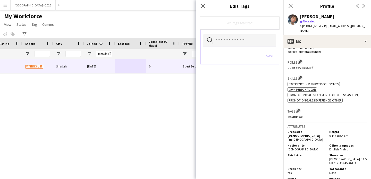
click at [244, 44] on input "text" at bounding box center [239, 40] width 73 height 13
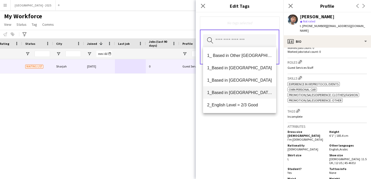
click at [247, 90] on mat-option "1_Based in [GEOGRAPHIC_DATA]/[GEOGRAPHIC_DATA]/Ajman" at bounding box center [239, 92] width 73 height 12
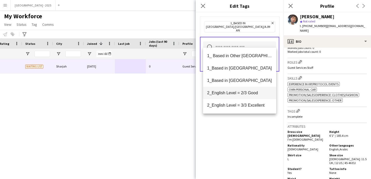
click at [248, 96] on mat-option "2_English Level = 2/3 Good" at bounding box center [239, 93] width 73 height 12
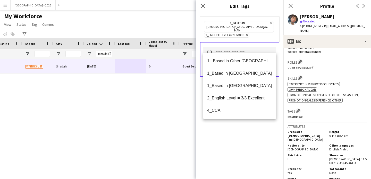
click at [246, 130] on div "1_Based in [GEOGRAPHIC_DATA]/[GEOGRAPHIC_DATA]/Ajman Remove 2_English Level = 2…" at bounding box center [240, 95] width 88 height 167
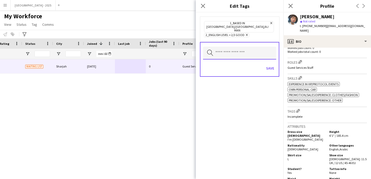
click at [270, 53] on input "text" at bounding box center [239, 53] width 73 height 13
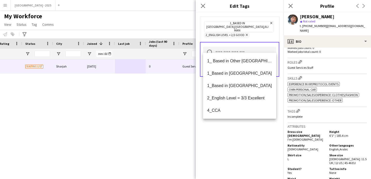
click at [283, 87] on div "1_Based in [GEOGRAPHIC_DATA]/[GEOGRAPHIC_DATA]/Ajman Remove 2_English Level = 2…" at bounding box center [240, 95] width 88 height 167
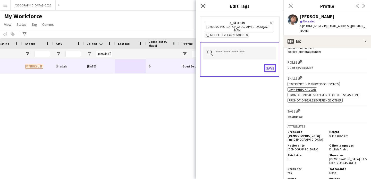
click at [270, 64] on button "Save" at bounding box center [270, 68] width 12 height 8
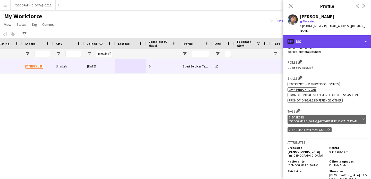
click at [310, 45] on div "profile Bio" at bounding box center [328, 41] width 88 height 12
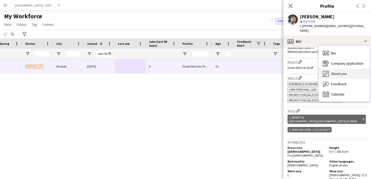
click at [333, 72] on span "About you" at bounding box center [339, 73] width 16 height 5
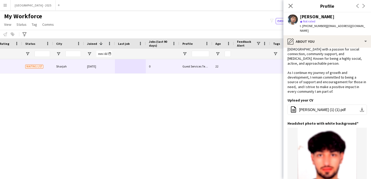
scroll to position [0, 0]
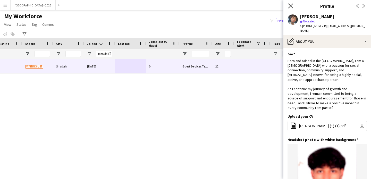
click at [291, 7] on icon "Close pop-in" at bounding box center [290, 5] width 5 height 5
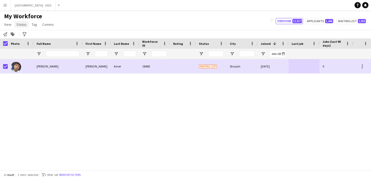
click at [19, 25] on span "Status" at bounding box center [22, 24] width 10 height 5
click at [31, 37] on link "Edit" at bounding box center [33, 35] width 36 height 11
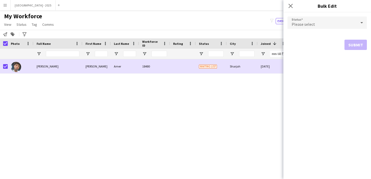
click at [305, 20] on div "Please select" at bounding box center [322, 23] width 69 height 12
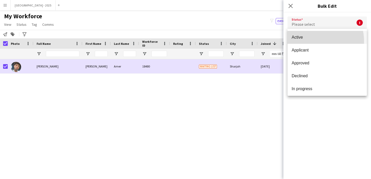
click at [309, 43] on mat-option "Active" at bounding box center [327, 37] width 79 height 13
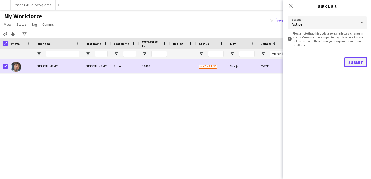
click at [358, 66] on button "Submit" at bounding box center [356, 62] width 22 height 10
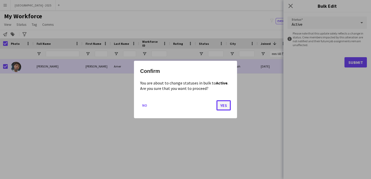
click at [226, 103] on button "Yes" at bounding box center [224, 105] width 14 height 10
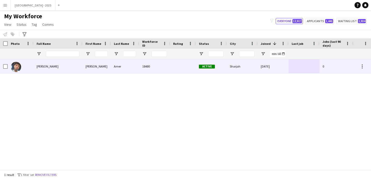
click at [60, 68] on div "Mohamed Amer" at bounding box center [58, 66] width 49 height 14
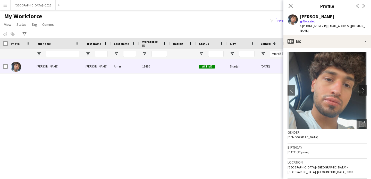
click at [292, 7] on icon "Close pop-in" at bounding box center [291, 6] width 4 height 4
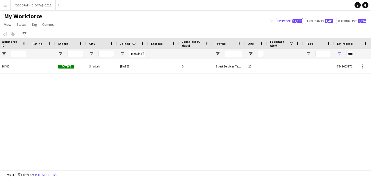
scroll to position [0, 174]
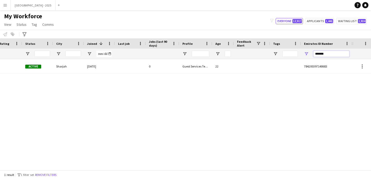
click at [327, 55] on input "*******" at bounding box center [332, 54] width 36 height 6
paste input "Emirates ID Number Filter Input"
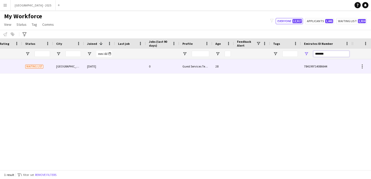
type input "*******"
click at [114, 69] on div "23-11-2024" at bounding box center [99, 66] width 31 height 14
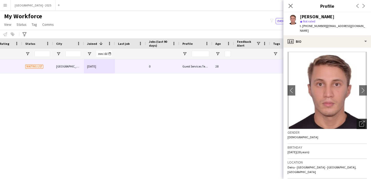
click at [361, 121] on icon at bounding box center [363, 123] width 4 height 4
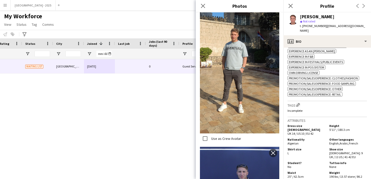
scroll to position [600, 0]
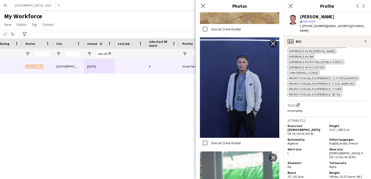
click at [296, 103] on button "Edit crew company tags" at bounding box center [298, 104] width 5 height 5
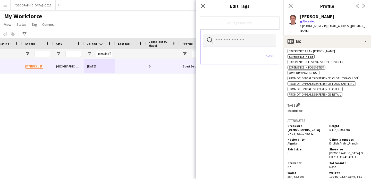
click at [245, 42] on input "text" at bounding box center [239, 40] width 73 height 13
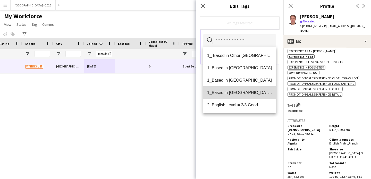
click at [251, 91] on span "1_Based in [GEOGRAPHIC_DATA]/[GEOGRAPHIC_DATA]/Ajman" at bounding box center [239, 92] width 65 height 5
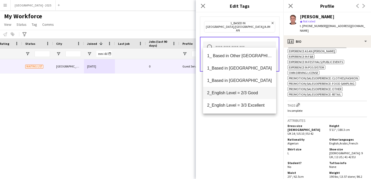
click at [252, 95] on span "2_English Level = 2/3 Good" at bounding box center [239, 93] width 65 height 5
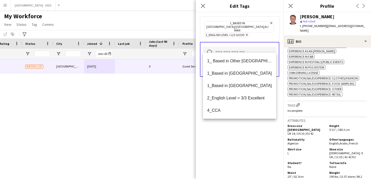
click at [256, 132] on div "1_Based in [GEOGRAPHIC_DATA]/[GEOGRAPHIC_DATA]/Ajman Remove 2_English Level = 2…" at bounding box center [240, 95] width 88 height 167
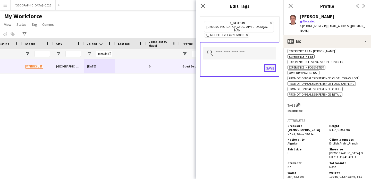
click at [269, 64] on button "Save" at bounding box center [270, 68] width 12 height 8
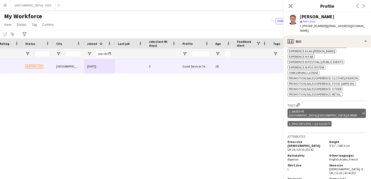
scroll to position [118, 0]
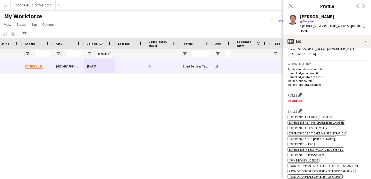
click at [301, 93] on app-icon "Edit crew company roles" at bounding box center [301, 95] width 4 height 4
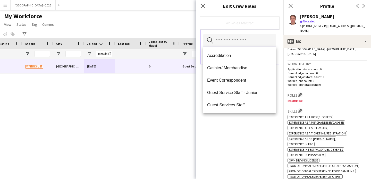
click at [260, 39] on input "text" at bounding box center [239, 40] width 73 height 13
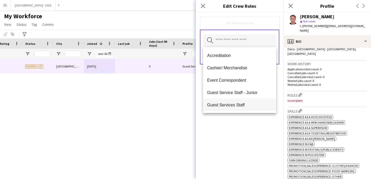
click at [250, 103] on span "Guest Services Staff" at bounding box center [239, 105] width 65 height 5
click at [250, 103] on span "Guest Services Staff - Senior" at bounding box center [239, 105] width 65 height 5
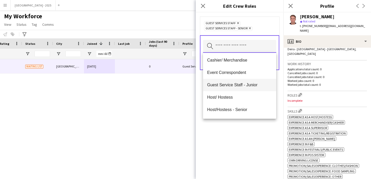
scroll to position [42, 0]
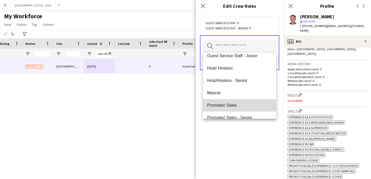
click at [244, 104] on span "Promoter/ Sales" at bounding box center [239, 105] width 65 height 5
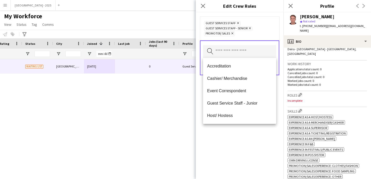
drag, startPoint x: 251, startPoint y: 133, endPoint x: 255, endPoint y: 117, distance: 16.5
click at [251, 133] on div "Guest Services Staff Remove Guest Services Staff - Senior Remove Promoter/ Sale…" at bounding box center [240, 95] width 88 height 167
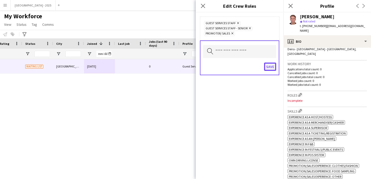
click at [272, 63] on button "Save" at bounding box center [270, 67] width 12 height 8
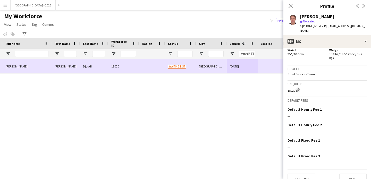
scroll to position [0, 0]
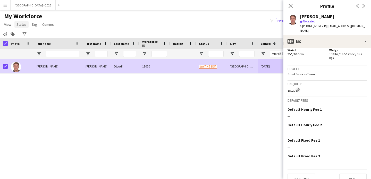
click at [21, 25] on span "Status" at bounding box center [22, 24] width 10 height 5
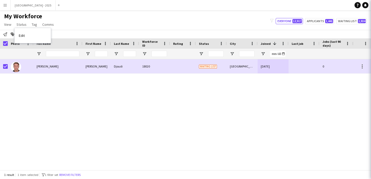
click at [35, 35] on link "Edit" at bounding box center [33, 35] width 36 height 11
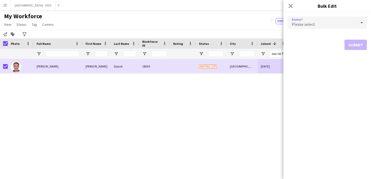
click at [302, 25] on span "Please select" at bounding box center [303, 24] width 23 height 5
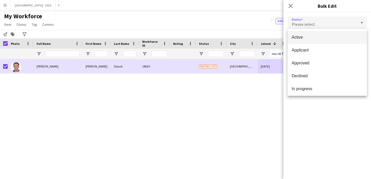
click at [304, 35] on span "Active" at bounding box center [327, 37] width 71 height 5
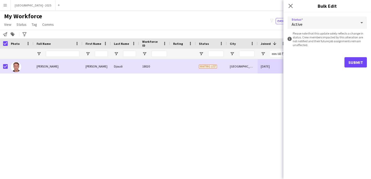
click at [350, 69] on form "Status Active information-circle Please note that this update solely reflects a…" at bounding box center [327, 41] width 79 height 59
click at [350, 64] on button "Submit" at bounding box center [356, 62] width 22 height 10
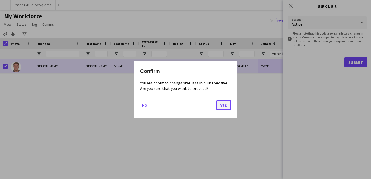
click at [224, 101] on button "Yes" at bounding box center [224, 105] width 14 height 10
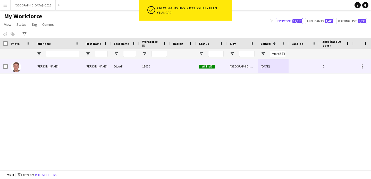
click at [20, 66] on img at bounding box center [16, 67] width 10 height 10
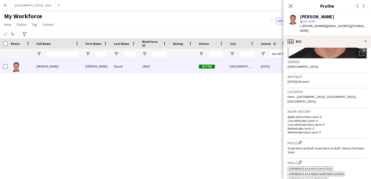
scroll to position [105, 0]
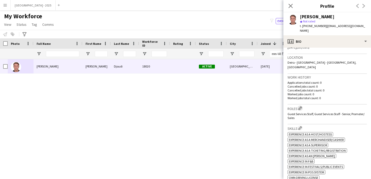
click at [300, 107] on app-icon "Edit crew company roles" at bounding box center [301, 109] width 4 height 4
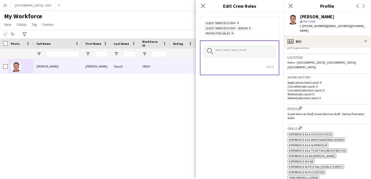
click at [234, 33] on span "Promoter/ Sales Remove" at bounding box center [219, 33] width 31 height 5
click at [233, 33] on icon "Remove" at bounding box center [231, 33] width 3 height 3
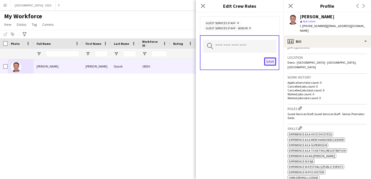
click at [269, 58] on button "Save" at bounding box center [270, 62] width 12 height 8
click at [271, 61] on button "Save" at bounding box center [270, 62] width 12 height 8
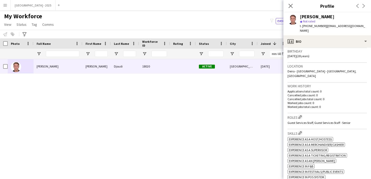
scroll to position [0, 0]
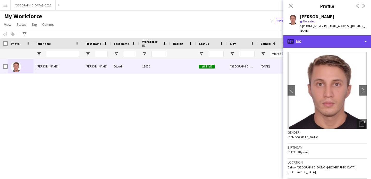
click at [329, 37] on div "profile Bio" at bounding box center [328, 41] width 88 height 12
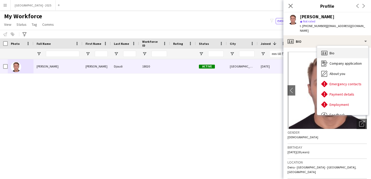
click at [347, 48] on div "Bio Bio" at bounding box center [343, 53] width 51 height 10
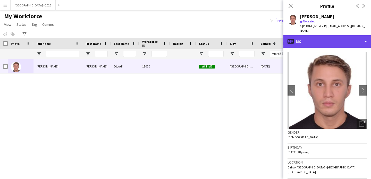
click at [322, 36] on div "profile Bio" at bounding box center [328, 41] width 88 height 12
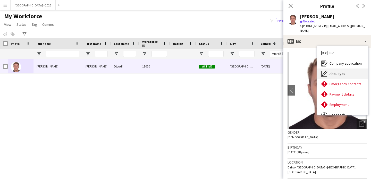
click at [340, 71] on span "About you" at bounding box center [338, 73] width 16 height 5
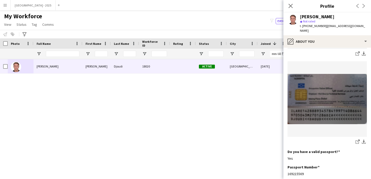
scroll to position [434, 0]
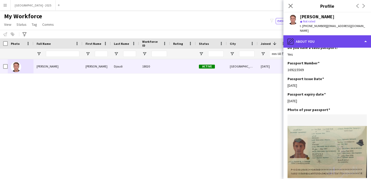
click at [320, 35] on div "pencil4 About you" at bounding box center [328, 41] width 88 height 12
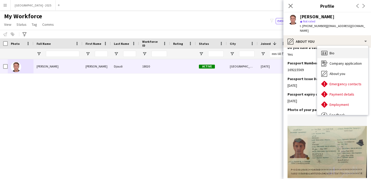
click at [335, 48] on div "Bio Bio" at bounding box center [343, 53] width 51 height 10
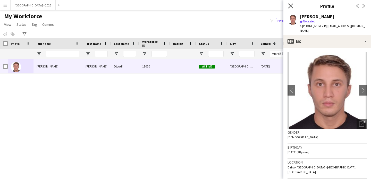
click at [292, 5] on icon at bounding box center [290, 5] width 5 height 5
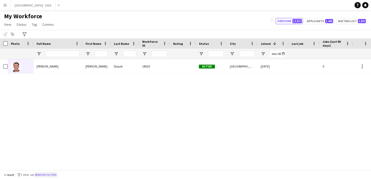
click at [55, 175] on button "Remove filters" at bounding box center [45, 175] width 23 height 6
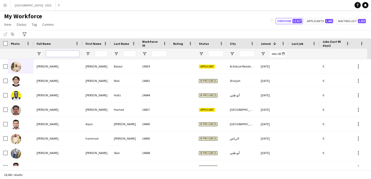
click at [53, 52] on input "Full Name Filter Input" at bounding box center [63, 54] width 34 height 6
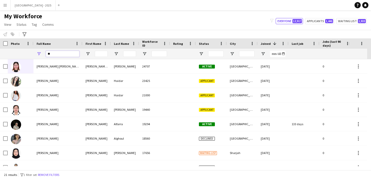
type input "*"
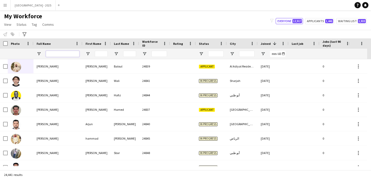
click at [65, 51] on input "Full Name Filter Input" at bounding box center [63, 54] width 34 height 6
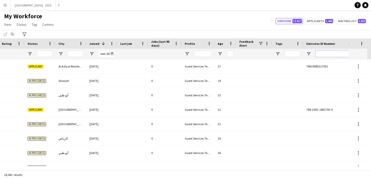
scroll to position [0, 0]
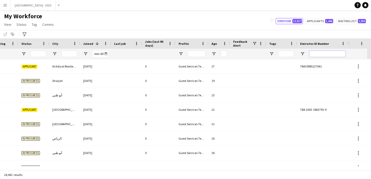
click at [328, 53] on input "Emirates ID Number Filter Input" at bounding box center [328, 54] width 36 height 6
paste input "********"
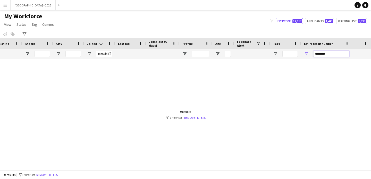
scroll to position [0, 174]
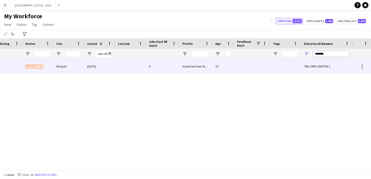
type input "*******"
click at [130, 67] on div at bounding box center [130, 66] width 31 height 14
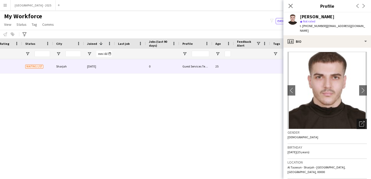
click at [360, 121] on icon "Open photos pop-in" at bounding box center [362, 123] width 5 height 5
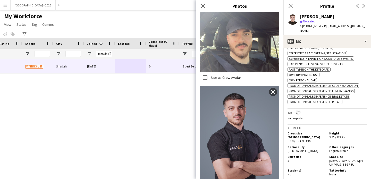
scroll to position [203, 0]
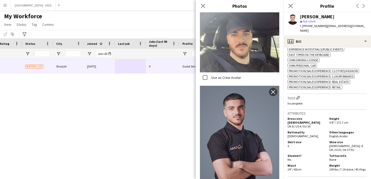
click at [312, 131] on div "Nationality Syrian" at bounding box center [308, 135] width 40 height 8
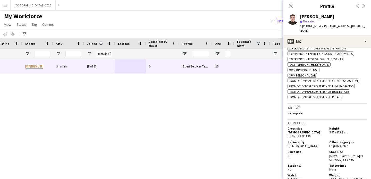
scroll to position [112, 0]
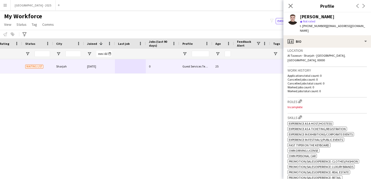
click at [301, 98] on div "Roles Edit crew company roles Incomplete" at bounding box center [327, 106] width 79 height 16
click at [302, 100] on app-icon "Edit crew company roles" at bounding box center [301, 102] width 4 height 4
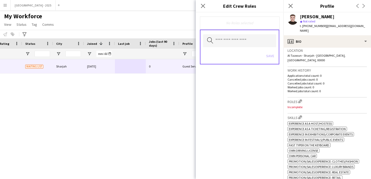
click at [233, 50] on div "Save" at bounding box center [239, 56] width 73 height 15
click at [235, 45] on input "text" at bounding box center [239, 40] width 73 height 13
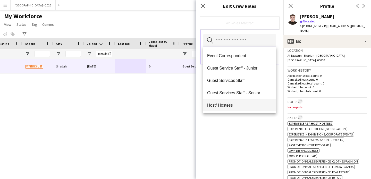
scroll to position [33, 0]
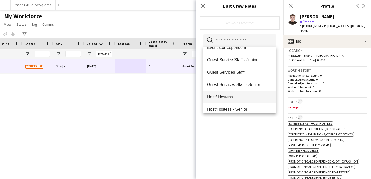
click at [241, 97] on span "Host/ Hostess" at bounding box center [239, 97] width 65 height 5
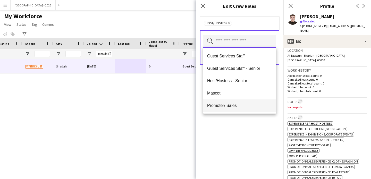
scroll to position [52, 0]
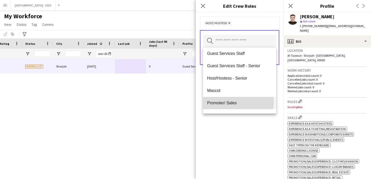
click at [238, 101] on span "Promoter/ Sales" at bounding box center [239, 103] width 65 height 5
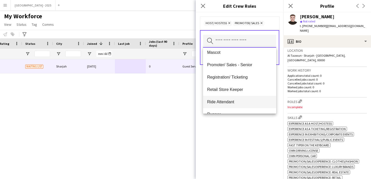
scroll to position [98, 0]
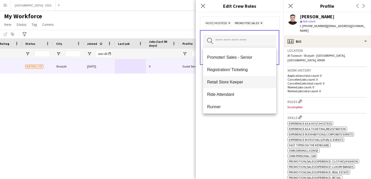
click at [231, 82] on span "Retail Store Keeper" at bounding box center [239, 82] width 65 height 5
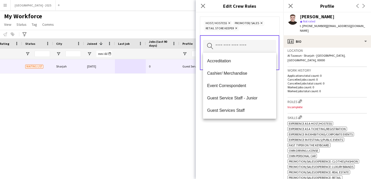
drag, startPoint x: 247, startPoint y: 132, endPoint x: 249, endPoint y: 120, distance: 11.8
click at [246, 127] on div "Host/ Hostess Remove Promoter/ Sales Remove Retail Store Keeper Remove Search b…" at bounding box center [240, 95] width 88 height 167
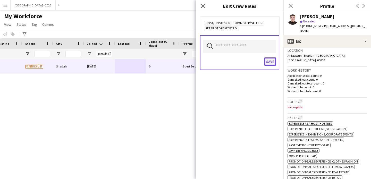
click at [269, 64] on button "Save" at bounding box center [270, 62] width 12 height 8
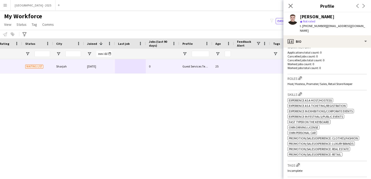
scroll to position [204, 0]
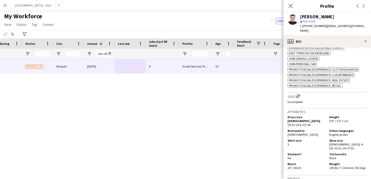
click at [299, 94] on app-icon "Edit crew company tags" at bounding box center [299, 96] width 4 height 4
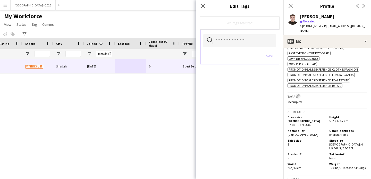
click at [213, 39] on icon "Search by tag name" at bounding box center [210, 40] width 6 height 6
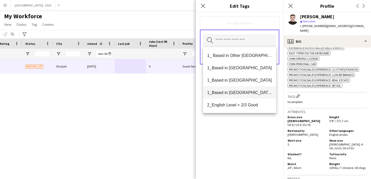
click at [243, 92] on span "1_Based in [GEOGRAPHIC_DATA]/[GEOGRAPHIC_DATA]/Ajman" at bounding box center [239, 92] width 65 height 5
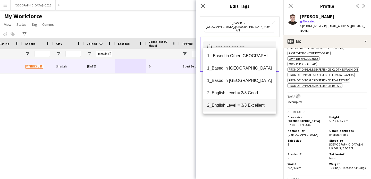
click at [245, 104] on span "2_English Level = 3/3 Excellent" at bounding box center [239, 105] width 65 height 5
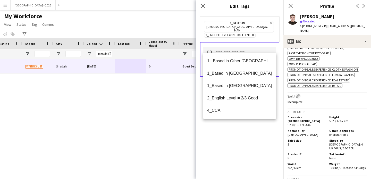
click at [250, 134] on div "1_Based in Dubai/Sharjah/Ajman Remove 2_English Level = 3/3 Excellent Remove Se…" at bounding box center [240, 95] width 88 height 167
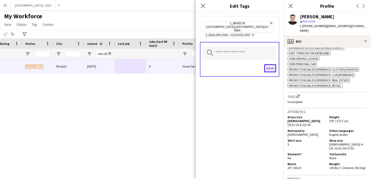
click at [273, 65] on button "Save" at bounding box center [270, 68] width 12 height 8
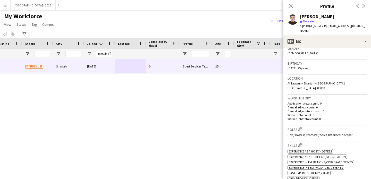
scroll to position [85, 0]
click at [301, 126] on app-icon "Edit crew company roles" at bounding box center [301, 128] width 4 height 4
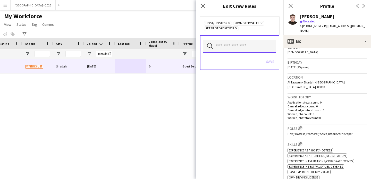
click at [245, 49] on input "text" at bounding box center [239, 46] width 73 height 13
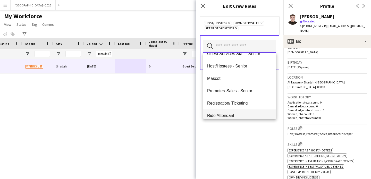
scroll to position [82, 0]
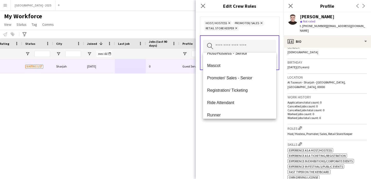
click at [245, 93] on mat-option "Registration/ Ticketing" at bounding box center [239, 90] width 73 height 12
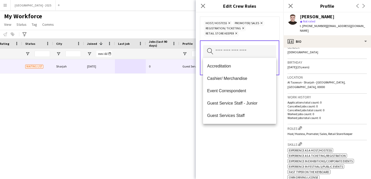
click at [248, 135] on div "Host/ Hostess Remove Promoter/ Sales Remove Registration/ Ticketing Remove Reta…" at bounding box center [240, 95] width 88 height 167
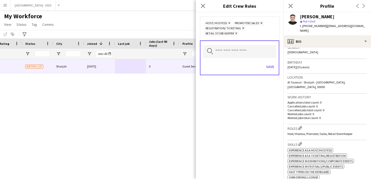
click at [241, 29] on icon "Remove" at bounding box center [242, 28] width 3 height 3
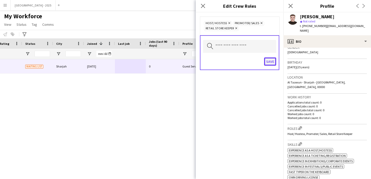
click at [274, 63] on button "Save" at bounding box center [270, 62] width 12 height 8
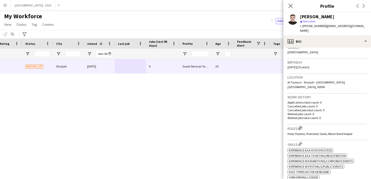
click at [300, 126] on app-icon "Edit crew company roles" at bounding box center [301, 128] width 4 height 4
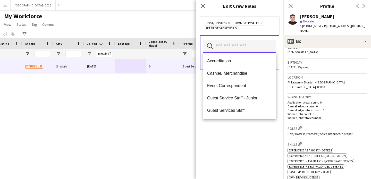
click at [222, 43] on input "text" at bounding box center [239, 46] width 73 height 13
click at [243, 108] on mat-option "Guest Services Staff" at bounding box center [239, 110] width 73 height 12
click at [245, 111] on span "Guest Services Staff - Senior" at bounding box center [239, 110] width 65 height 5
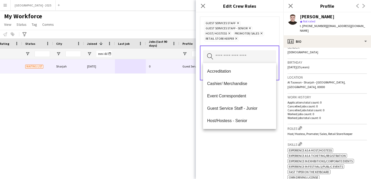
drag, startPoint x: 249, startPoint y: 137, endPoint x: 250, endPoint y: 128, distance: 8.5
click at [249, 137] on div "Guest Services Staff Remove Guest Services Staff - Senior Remove Host/ Hostess …" at bounding box center [240, 95] width 88 height 167
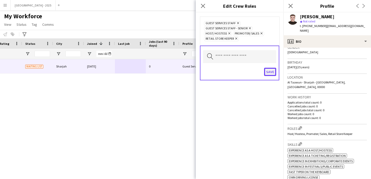
click at [268, 70] on button "Save" at bounding box center [270, 72] width 12 height 8
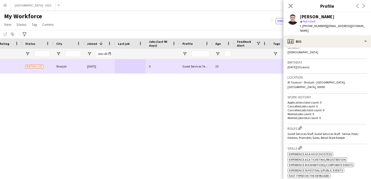
scroll to position [0, 0]
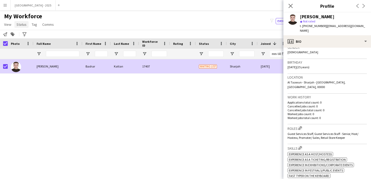
click at [22, 26] on span "Status" at bounding box center [22, 24] width 10 height 5
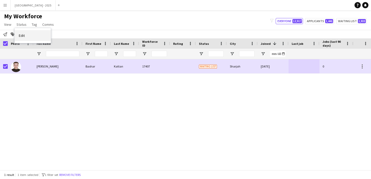
click at [38, 38] on link "Edit" at bounding box center [33, 35] width 36 height 11
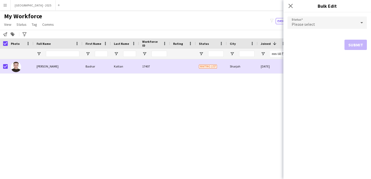
click at [324, 27] on div "Please select" at bounding box center [322, 23] width 69 height 12
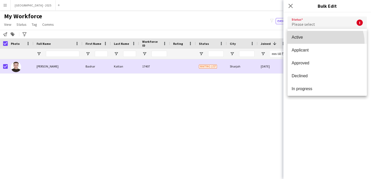
click at [320, 43] on mat-option "Active" at bounding box center [327, 37] width 79 height 13
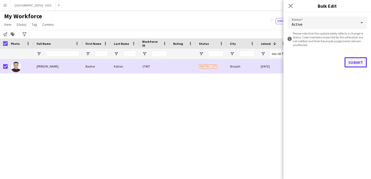
click at [347, 60] on button "Submit" at bounding box center [356, 62] width 22 height 10
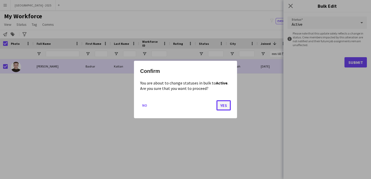
click at [220, 108] on button "Yes" at bounding box center [224, 105] width 14 height 10
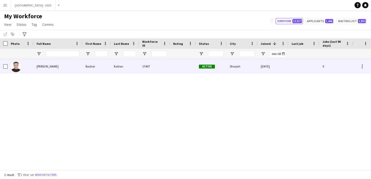
click at [33, 69] on div at bounding box center [21, 66] width 26 height 14
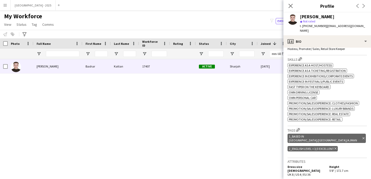
scroll to position [182, 0]
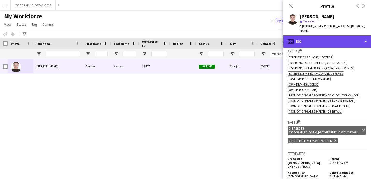
click at [310, 41] on div "profile Bio" at bounding box center [328, 41] width 88 height 12
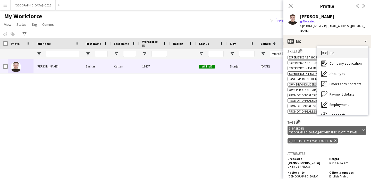
click at [335, 51] on div "Bio Bio" at bounding box center [343, 53] width 51 height 10
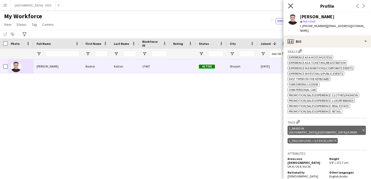
click at [291, 5] on icon "Close pop-in" at bounding box center [290, 5] width 5 height 5
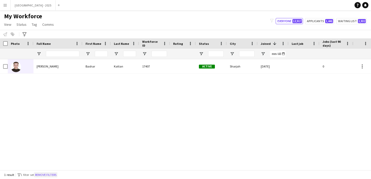
click at [53, 175] on button "Remove filters" at bounding box center [45, 175] width 23 height 6
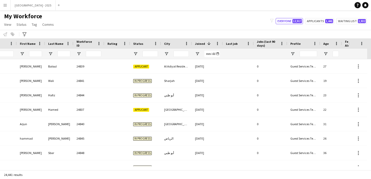
scroll to position [0, 166]
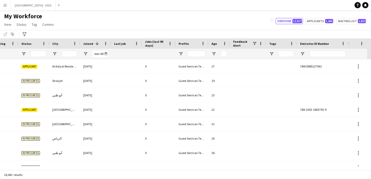
drag, startPoint x: 321, startPoint y: 46, endPoint x: 321, endPoint y: 53, distance: 6.7
click at [321, 47] on div "Emirates ID Number" at bounding box center [320, 44] width 39 height 8
click at [321, 50] on div at bounding box center [328, 54] width 36 height 10
click at [321, 53] on input "Emirates ID Number Filter Input" at bounding box center [328, 54] width 36 height 6
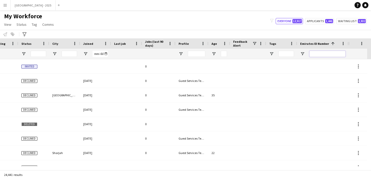
paste input "*******"
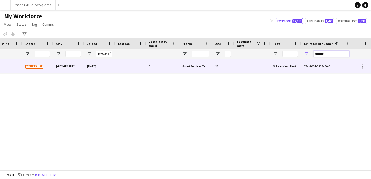
scroll to position [0, 174]
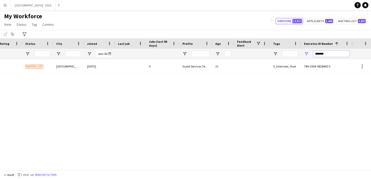
type input "*******"
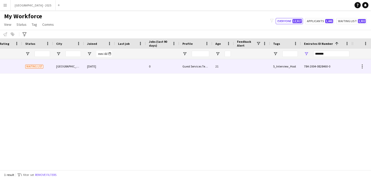
click at [220, 71] on div "21" at bounding box center [224, 66] width 22 height 14
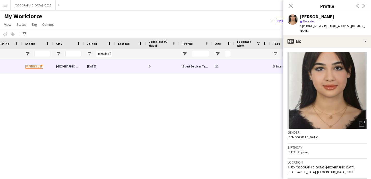
scroll to position [111, 0]
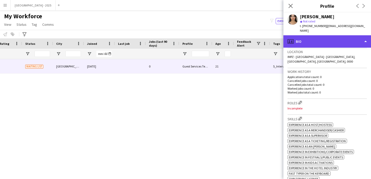
click at [310, 38] on div "profile Bio" at bounding box center [328, 41] width 88 height 12
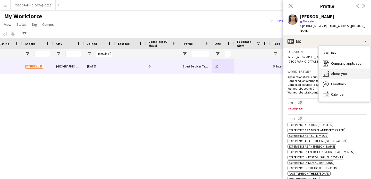
click at [342, 71] on span "About you" at bounding box center [339, 73] width 16 height 5
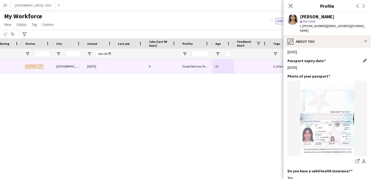
scroll to position [463, 0]
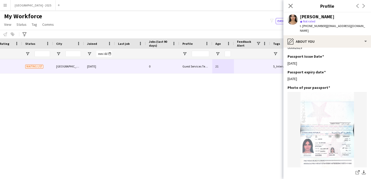
click at [305, 27] on span "t. +971555468022" at bounding box center [313, 26] width 27 height 4
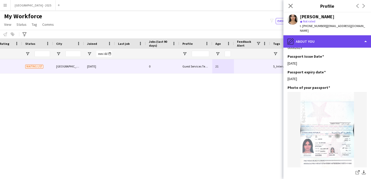
click at [310, 38] on div "pencil4 About you" at bounding box center [328, 41] width 88 height 12
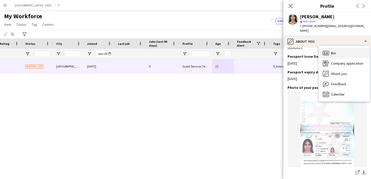
click at [330, 48] on div "Bio Bio" at bounding box center [344, 53] width 51 height 10
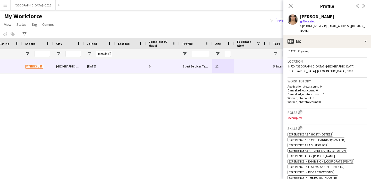
scroll to position [102, 0]
click at [301, 109] on app-icon "Edit crew company roles" at bounding box center [301, 111] width 4 height 4
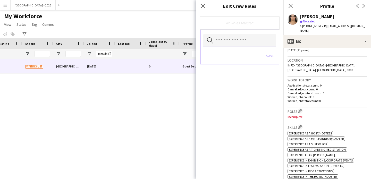
click at [228, 42] on input "text" at bounding box center [239, 40] width 73 height 13
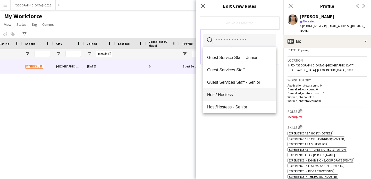
scroll to position [37, 0]
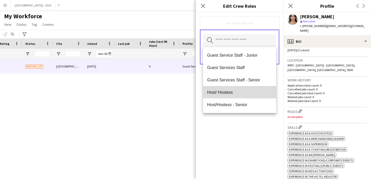
click at [240, 93] on span "Host/ Hostess" at bounding box center [239, 92] width 65 height 5
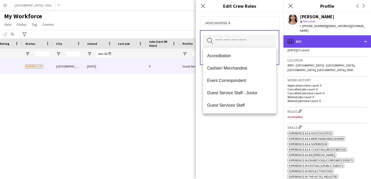
click at [319, 36] on div "profile Bio" at bounding box center [328, 41] width 88 height 12
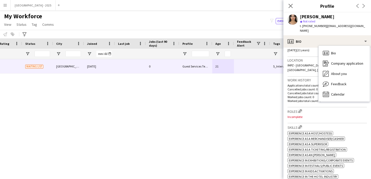
click at [337, 48] on div "Bio Bio" at bounding box center [344, 53] width 51 height 10
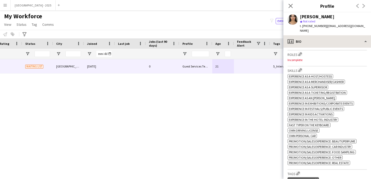
scroll to position [46, 0]
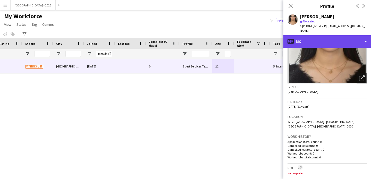
click at [319, 39] on div "profile Bio" at bounding box center [328, 41] width 88 height 12
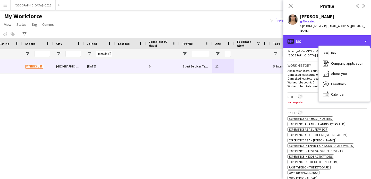
scroll to position [145, 0]
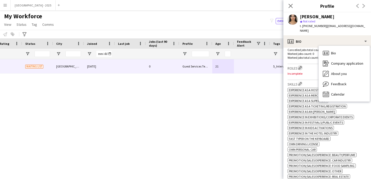
click at [302, 66] on app-icon "Edit crew company roles" at bounding box center [301, 68] width 4 height 4
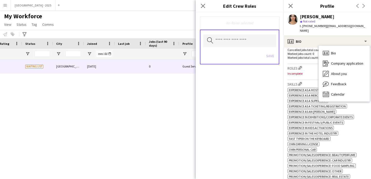
click at [236, 51] on div "Save" at bounding box center [239, 56] width 73 height 15
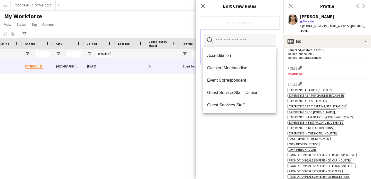
click at [236, 44] on input "text" at bounding box center [239, 40] width 73 height 13
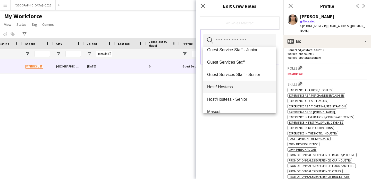
click at [238, 87] on span "Host/ Hostess" at bounding box center [239, 87] width 65 height 5
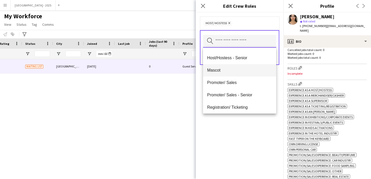
scroll to position [78, 0]
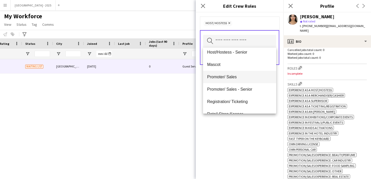
click at [233, 81] on mat-option "Promoter/ Sales" at bounding box center [239, 77] width 73 height 12
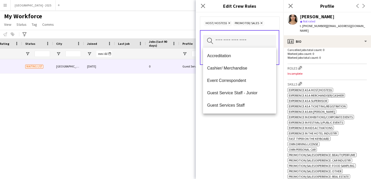
click at [239, 130] on div "Host/ Hostess Remove Promoter/ Sales Remove Search by role type Save" at bounding box center [240, 95] width 88 height 167
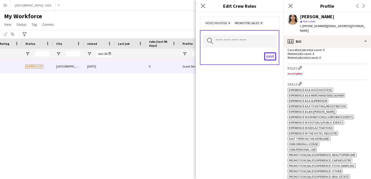
click at [270, 60] on button "Save" at bounding box center [270, 56] width 12 height 8
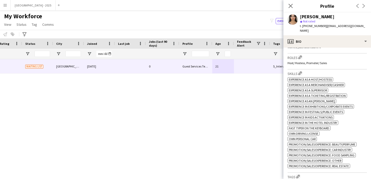
scroll to position [205, 0]
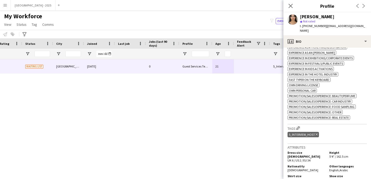
click at [317, 132] on div "5_Interview_Host Delete tag" at bounding box center [303, 134] width 31 height 5
click at [317, 133] on icon "Delete tag" at bounding box center [317, 134] width 2 height 3
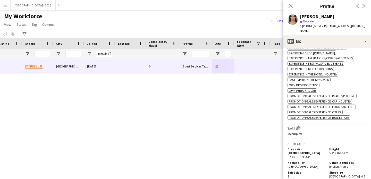
click at [300, 126] on app-icon "Edit crew company tags" at bounding box center [299, 128] width 4 height 4
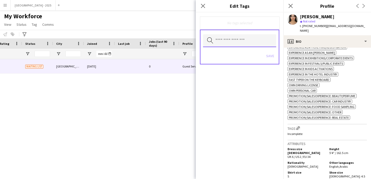
click at [248, 41] on input "text" at bounding box center [239, 40] width 73 height 13
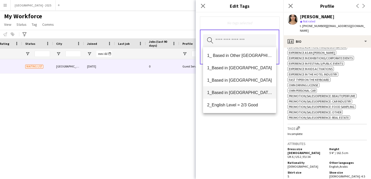
click at [247, 92] on span "1_Based in [GEOGRAPHIC_DATA]/[GEOGRAPHIC_DATA]/Ajman" at bounding box center [239, 92] width 65 height 5
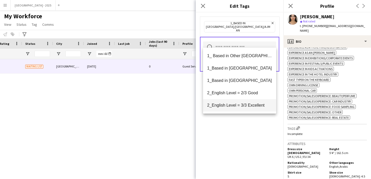
click at [250, 104] on span "2_English Level = 3/3 Excellent" at bounding box center [239, 105] width 65 height 5
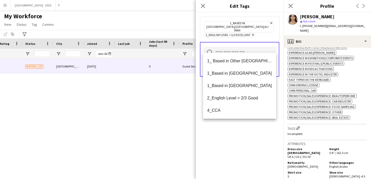
click at [250, 129] on div "1_Based in Dubai/Sharjah/Ajman Remove 2_English Level = 3/3 Excellent Remove Se…" at bounding box center [240, 95] width 88 height 167
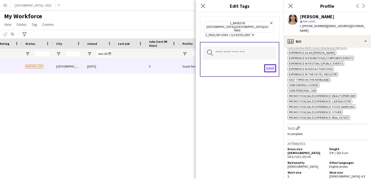
click at [268, 64] on button "Save" at bounding box center [270, 68] width 12 height 8
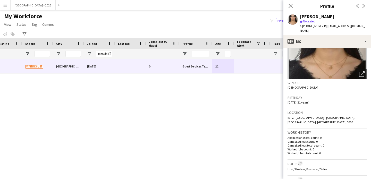
scroll to position [0, 0]
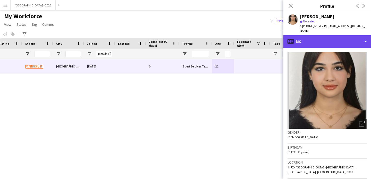
click at [321, 40] on div "profile Bio" at bounding box center [328, 41] width 88 height 12
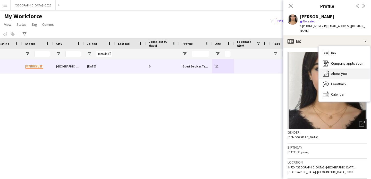
click at [341, 71] on span "About you" at bounding box center [339, 73] width 16 height 5
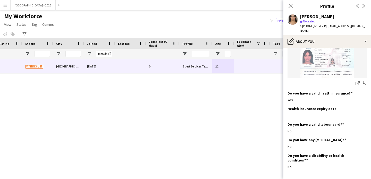
scroll to position [571, 0]
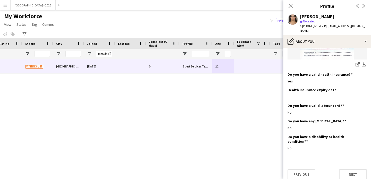
click at [309, 28] on span "t. +971555468022" at bounding box center [313, 26] width 27 height 4
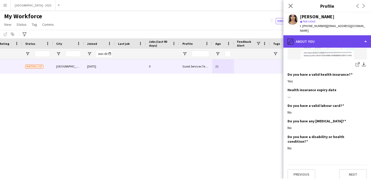
drag, startPoint x: 312, startPoint y: 38, endPoint x: 320, endPoint y: 41, distance: 8.7
click at [312, 38] on div "pencil4 About you" at bounding box center [328, 41] width 88 height 12
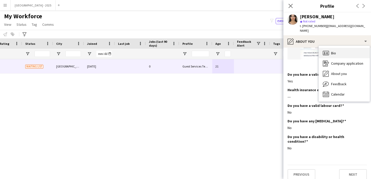
click at [332, 51] on span "Bio" at bounding box center [333, 53] width 5 height 5
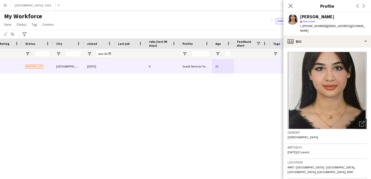
scroll to position [96, 0]
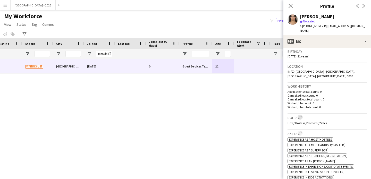
click at [301, 116] on app-icon "Edit crew company roles" at bounding box center [301, 118] width 4 height 4
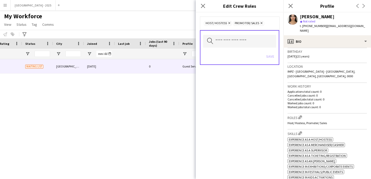
click at [265, 30] on div "Search by role type Save" at bounding box center [239, 47] width 79 height 35
click at [266, 41] on input "text" at bounding box center [239, 41] width 73 height 13
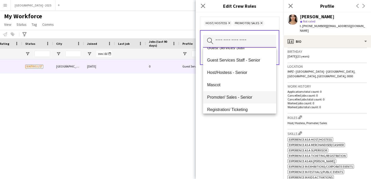
scroll to position [59, 0]
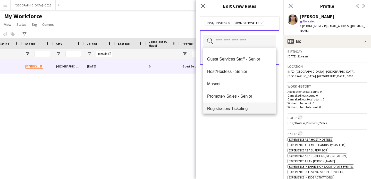
click at [238, 110] on span "Registration/ Ticketing" at bounding box center [239, 108] width 65 height 5
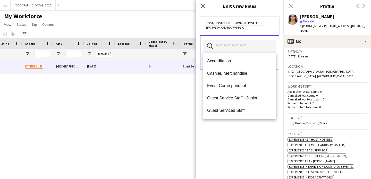
click at [240, 137] on div "Host/ Hostess Remove Promoter/ Sales Remove Registration/ Ticketing Remove Sear…" at bounding box center [240, 95] width 88 height 167
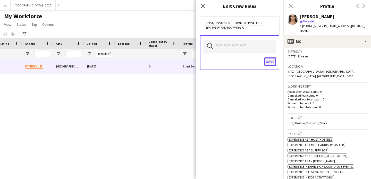
click at [270, 62] on button "Save" at bounding box center [270, 62] width 12 height 8
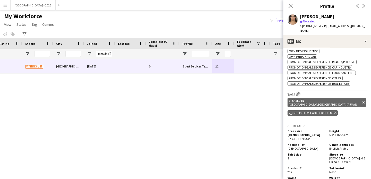
scroll to position [232, 0]
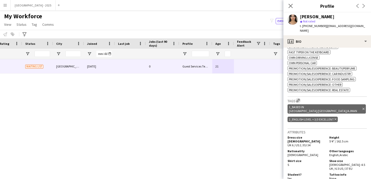
click at [299, 99] on app-icon "Edit crew company tags" at bounding box center [299, 101] width 4 height 4
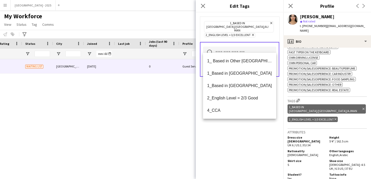
click at [249, 51] on input "text" at bounding box center [239, 53] width 73 height 13
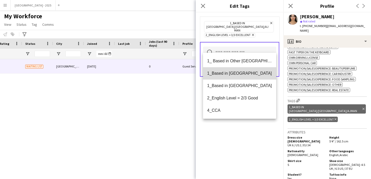
click at [248, 73] on span "1_Based in [GEOGRAPHIC_DATA]" at bounding box center [239, 73] width 65 height 5
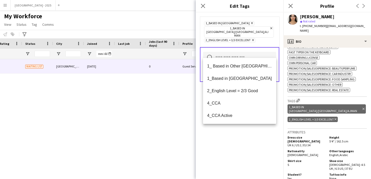
click at [250, 21] on icon "Remove" at bounding box center [251, 22] width 3 height 3
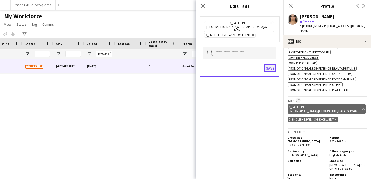
click at [272, 65] on button "Save" at bounding box center [270, 68] width 12 height 8
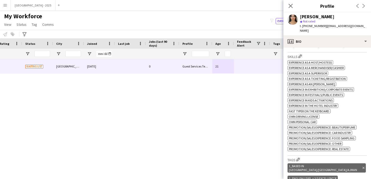
scroll to position [127, 0]
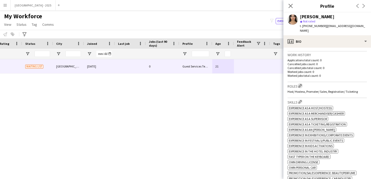
click at [301, 84] on app-icon "Edit crew company roles" at bounding box center [301, 86] width 4 height 4
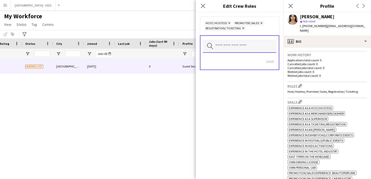
click at [252, 44] on input "text" at bounding box center [239, 46] width 73 height 13
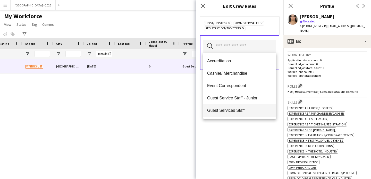
click at [244, 108] on mat-option "Guest Services Staff" at bounding box center [239, 110] width 73 height 12
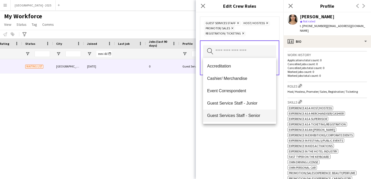
click at [244, 110] on mat-option "Guest Services Staff - Senior" at bounding box center [239, 116] width 73 height 12
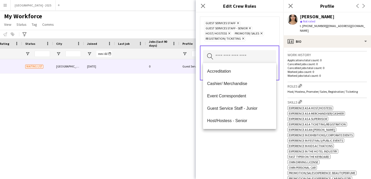
click at [249, 145] on div "Guest Services Staff Remove Guest Services Staff - Senior Remove Host/ Hostess …" at bounding box center [240, 95] width 88 height 167
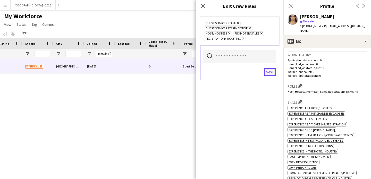
click at [273, 69] on button "Save" at bounding box center [270, 72] width 12 height 8
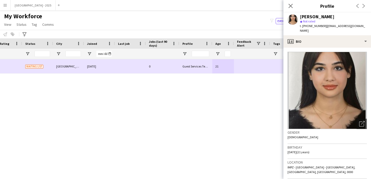
scroll to position [0, 0]
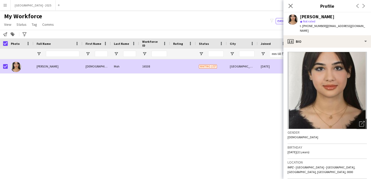
click at [17, 29] on app-page-menu "View Views Default view New view Update view Delete view Edit name Customise vi…" at bounding box center [29, 25] width 59 height 10
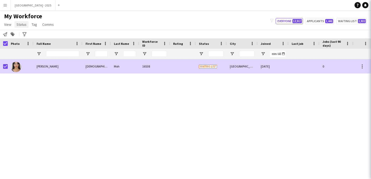
click at [19, 27] on span "Status" at bounding box center [22, 24] width 10 height 5
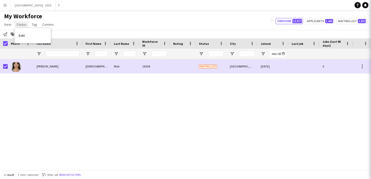
click at [21, 25] on span "Status" at bounding box center [22, 24] width 10 height 5
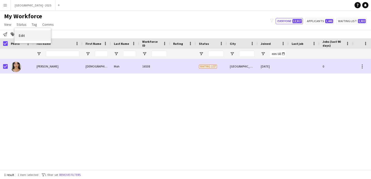
click at [25, 36] on link "Edit" at bounding box center [33, 35] width 36 height 11
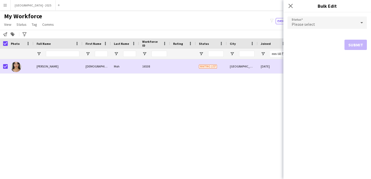
click at [299, 19] on div "Please select" at bounding box center [322, 23] width 69 height 12
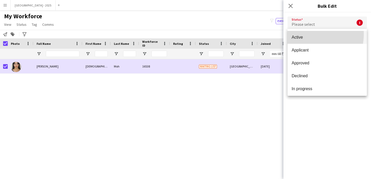
click at [304, 34] on mat-option "Active" at bounding box center [327, 37] width 79 height 13
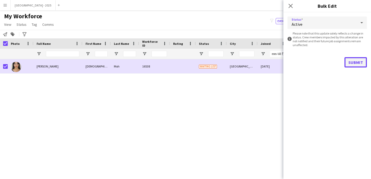
click at [359, 64] on button "Submit" at bounding box center [356, 62] width 22 height 10
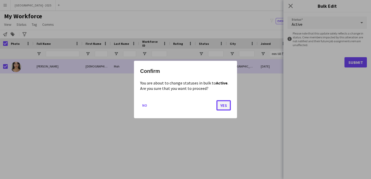
click at [224, 106] on button "Yes" at bounding box center [224, 105] width 14 height 10
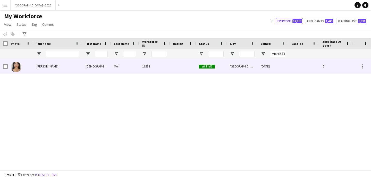
click at [217, 64] on div "Active" at bounding box center [211, 66] width 31 height 14
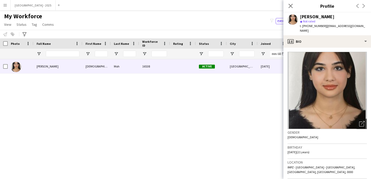
click at [322, 48] on app-crew-profile-bio "Open photos pop-in Gender Female Birthday 07-01-2004 (21 years) Location IMPZ -…" at bounding box center [328, 114] width 88 height 132
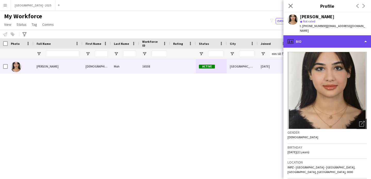
click at [322, 39] on div "profile Bio" at bounding box center [328, 41] width 88 height 12
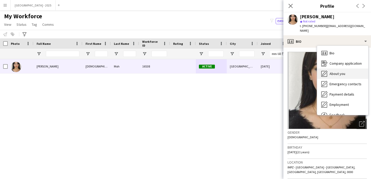
click at [341, 71] on span "About you" at bounding box center [338, 73] width 16 height 5
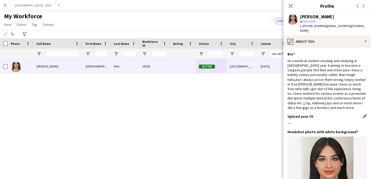
drag, startPoint x: 290, startPoint y: 118, endPoint x: 318, endPoint y: 120, distance: 27.7
click at [313, 121] on div "---" at bounding box center [327, 123] width 79 height 5
click at [292, 6] on icon "Close pop-in" at bounding box center [291, 6] width 4 height 4
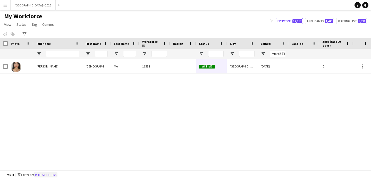
click at [48, 174] on button "Remove filters" at bounding box center [45, 175] width 23 height 6
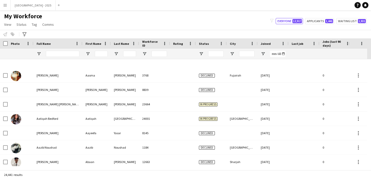
scroll to position [706, 0]
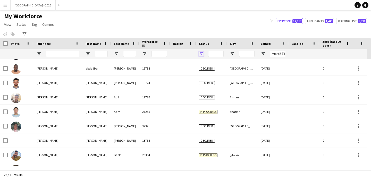
click at [201, 52] on span "Open Filter Menu" at bounding box center [201, 54] width 5 height 5
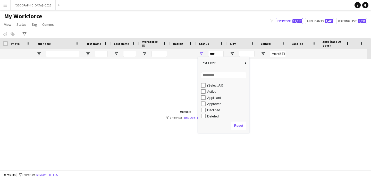
scroll to position [0, 0]
type input "**********"
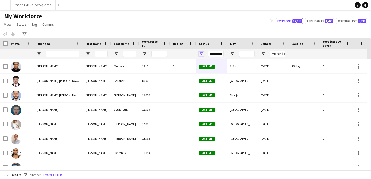
click at [203, 53] on span "Open Filter Menu" at bounding box center [201, 54] width 5 height 5
click at [195, 54] on div at bounding box center [183, 54] width 26 height 10
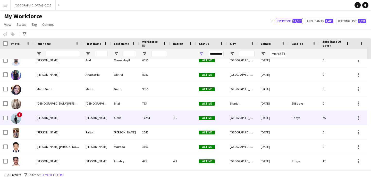
scroll to position [1393, 0]
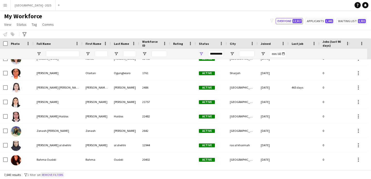
click at [56, 173] on button "Remove filters" at bounding box center [52, 175] width 23 height 6
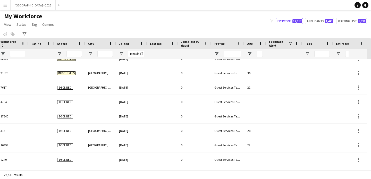
scroll to position [0, 178]
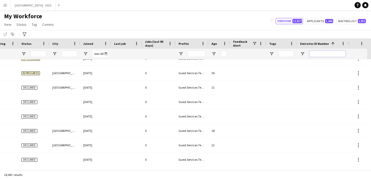
click at [325, 54] on input "Emirates ID Number Filter Input" at bounding box center [328, 54] width 36 height 6
paste input "*******"
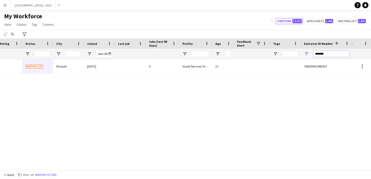
scroll to position [0, 174]
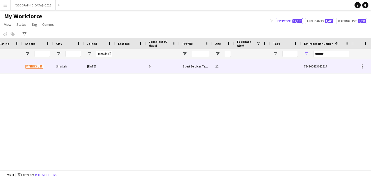
click at [134, 72] on div at bounding box center [130, 66] width 31 height 14
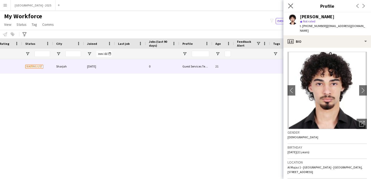
click at [288, 5] on app-icon "Close pop-in" at bounding box center [290, 5] width 7 height 7
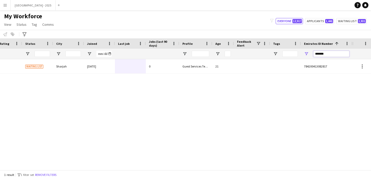
click at [317, 54] on input "*******" at bounding box center [332, 54] width 36 height 6
paste input "Emirates ID Number Filter Input"
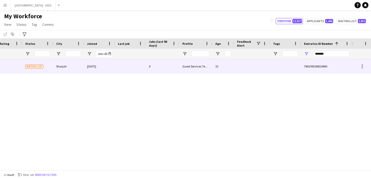
click at [219, 67] on div "32" at bounding box center [224, 66] width 22 height 14
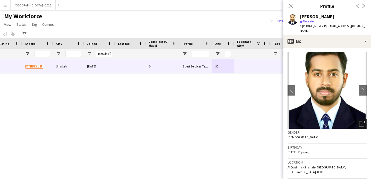
click at [360, 121] on icon "Open photos pop-in" at bounding box center [362, 123] width 5 height 5
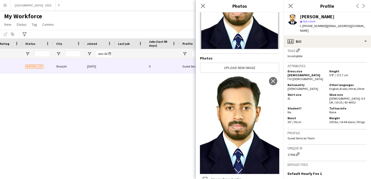
scroll to position [253, 0]
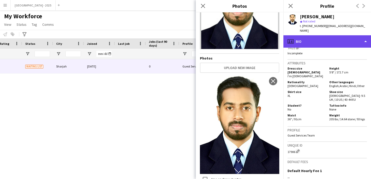
click at [321, 37] on div "profile Bio" at bounding box center [328, 41] width 88 height 12
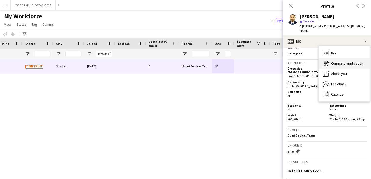
click at [337, 63] on div "Company application Company application" at bounding box center [344, 63] width 51 height 10
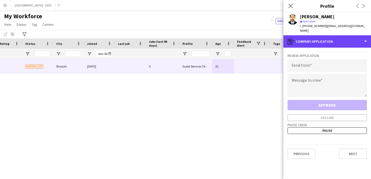
drag, startPoint x: 325, startPoint y: 33, endPoint x: 344, endPoint y: 60, distance: 33.8
click at [325, 35] on div "register Company application" at bounding box center [328, 41] width 88 height 12
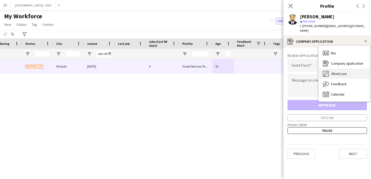
click at [346, 71] on span "About you" at bounding box center [339, 73] width 16 height 5
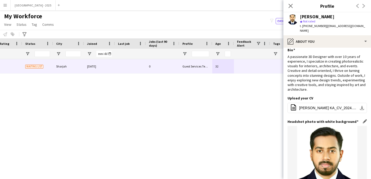
scroll to position [0, 0]
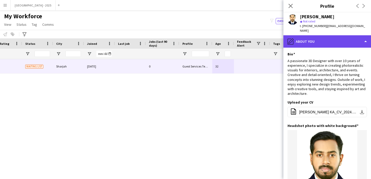
click at [300, 35] on div "pencil4 About you" at bounding box center [328, 41] width 88 height 12
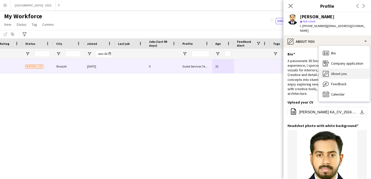
click at [327, 71] on icon "About you" at bounding box center [326, 74] width 6 height 6
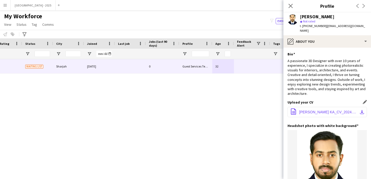
click at [320, 107] on button "office-file-sheet SHAFEEK KA_CV_2024.pdf download-bottom" at bounding box center [327, 112] width 79 height 10
click at [290, 4] on icon at bounding box center [290, 5] width 5 height 5
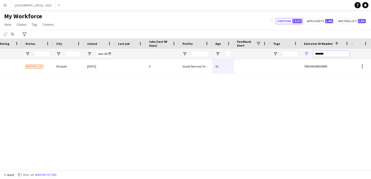
click at [320, 54] on input "*******" at bounding box center [332, 54] width 36 height 6
paste input "Emirates ID Number Filter Input"
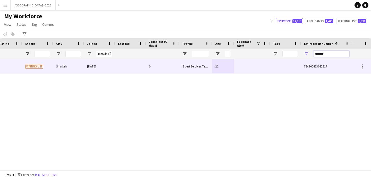
type input "*******"
click at [151, 69] on div "0" at bounding box center [163, 66] width 34 height 14
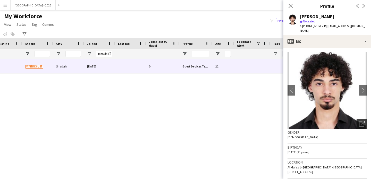
click at [360, 122] on icon at bounding box center [362, 124] width 5 height 5
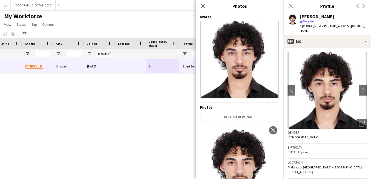
scroll to position [41, 0]
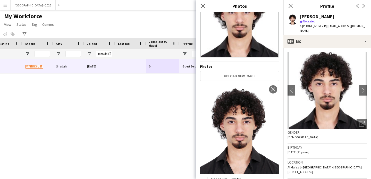
click at [312, 139] on div "Gender Male" at bounding box center [327, 136] width 79 height 15
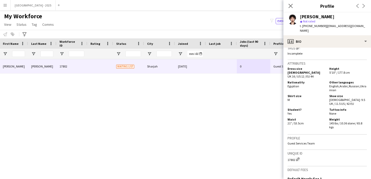
scroll to position [0, 0]
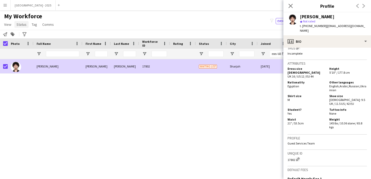
click at [22, 24] on span "Status" at bounding box center [22, 24] width 10 height 5
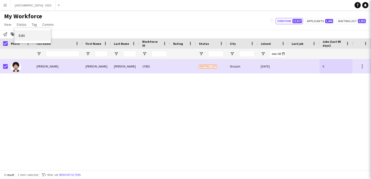
click at [24, 33] on link "Edit" at bounding box center [33, 35] width 36 height 11
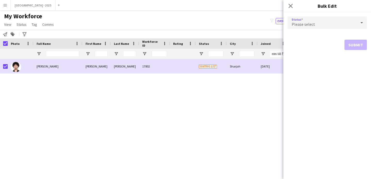
click at [292, 25] on span "Please select" at bounding box center [303, 24] width 23 height 5
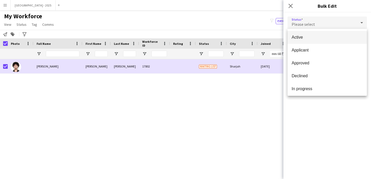
click at [309, 38] on span "Active" at bounding box center [327, 37] width 71 height 5
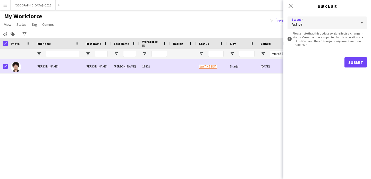
click at [358, 68] on form "Status Active information-circle Please note that this update solely reflects a…" at bounding box center [327, 41] width 79 height 59
click at [349, 64] on button "Submit" at bounding box center [356, 62] width 22 height 10
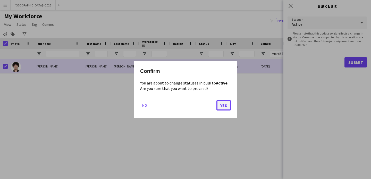
click at [226, 106] on button "Yes" at bounding box center [224, 105] width 14 height 10
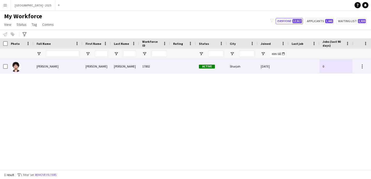
click at [38, 68] on span "Saif Mohamed" at bounding box center [48, 66] width 22 height 4
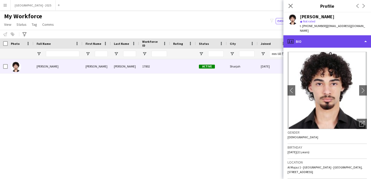
click at [326, 39] on div "profile Bio" at bounding box center [328, 41] width 88 height 12
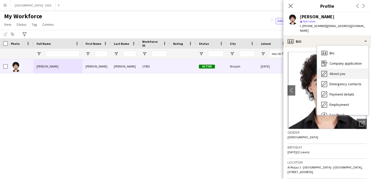
click at [339, 71] on span "About you" at bounding box center [338, 73] width 16 height 5
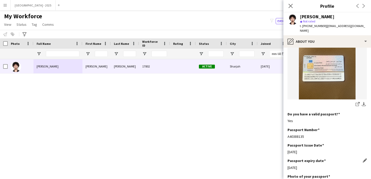
scroll to position [302, 0]
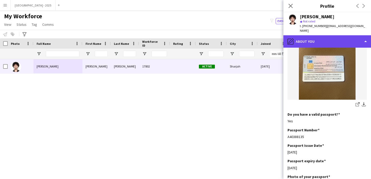
click at [323, 37] on div "pencil4 About you" at bounding box center [328, 41] width 88 height 12
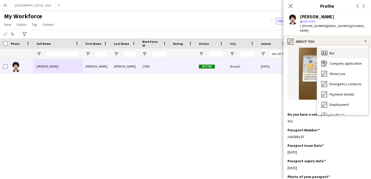
click at [339, 48] on div "Bio Bio" at bounding box center [343, 53] width 51 height 10
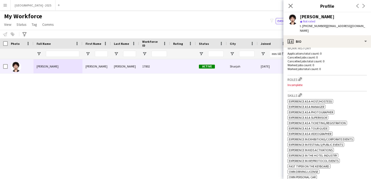
scroll to position [129, 0]
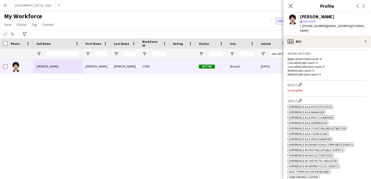
click at [303, 88] on p "Incomplete" at bounding box center [327, 90] width 79 height 4
click at [301, 83] on app-icon "Edit crew company roles" at bounding box center [301, 85] width 4 height 4
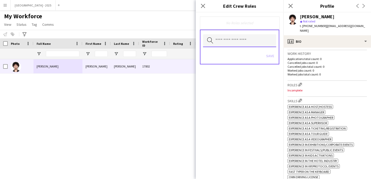
click at [249, 38] on input "text" at bounding box center [239, 40] width 73 height 13
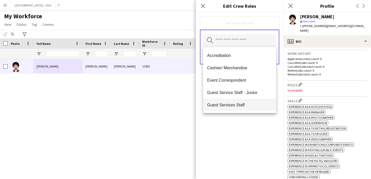
click at [237, 102] on mat-option "Guest Services Staff" at bounding box center [239, 105] width 73 height 12
click at [239, 105] on span "Guest Services Staff - Senior" at bounding box center [239, 105] width 65 height 5
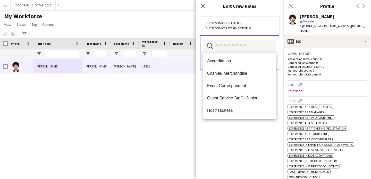
click at [249, 125] on div "Guest Services Staff Remove Guest Services Staff - Senior Remove Search by role…" at bounding box center [240, 95] width 88 height 167
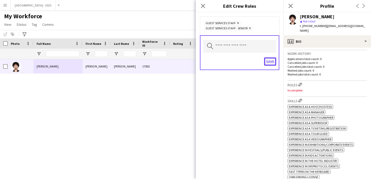
click at [271, 60] on button "Save" at bounding box center [270, 62] width 12 height 8
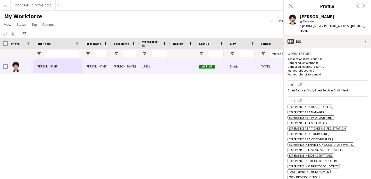
scroll to position [237, 0]
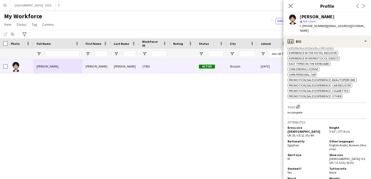
click at [300, 107] on app-icon "Edit crew company tags" at bounding box center [299, 107] width 4 height 4
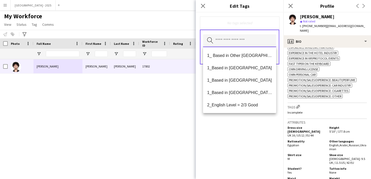
click at [259, 46] on input "text" at bounding box center [239, 40] width 73 height 13
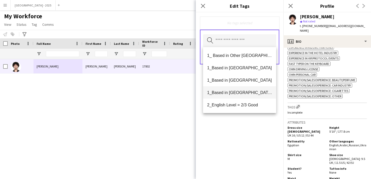
click at [247, 92] on span "1_Based in [GEOGRAPHIC_DATA]/[GEOGRAPHIC_DATA]/Ajman" at bounding box center [239, 92] width 65 height 5
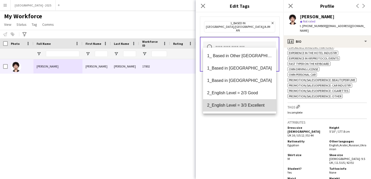
click at [247, 102] on mat-option "2_English Level = 3/3 Excellent" at bounding box center [239, 105] width 73 height 12
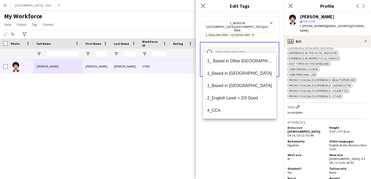
click at [247, 125] on div "1_Based in Dubai/Sharjah/Ajman Remove 2_English Level = 3/3 Excellent Remove Se…" at bounding box center [240, 95] width 88 height 167
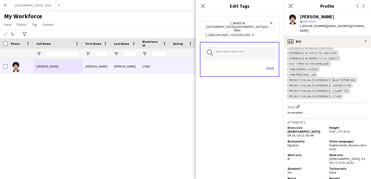
click at [269, 68] on div "Save" at bounding box center [239, 69] width 73 height 15
click at [270, 66] on div "Save" at bounding box center [239, 69] width 73 height 15
click at [270, 64] on button "Save" at bounding box center [270, 68] width 12 height 8
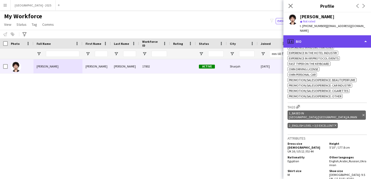
click at [312, 35] on div "profile Bio" at bounding box center [328, 41] width 88 height 12
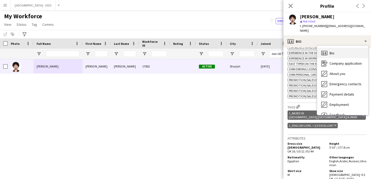
click at [322, 51] on icon "Bio" at bounding box center [325, 53] width 6 height 6
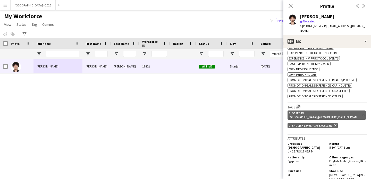
click at [296, 4] on div "Close pop-in" at bounding box center [291, 6] width 14 height 12
click at [291, 6] on icon at bounding box center [291, 6] width 4 height 4
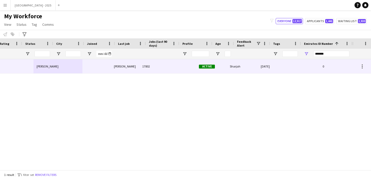
scroll to position [0, 174]
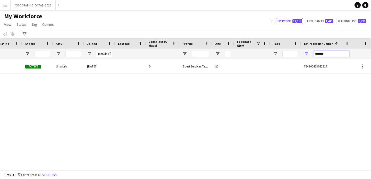
click at [320, 54] on input "*******" at bounding box center [332, 54] width 36 height 6
paste input "*"
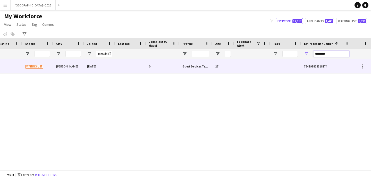
type input "********"
click at [185, 68] on div "Guest Services Team" at bounding box center [196, 66] width 33 height 14
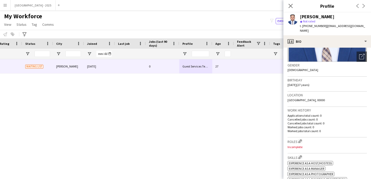
scroll to position [21, 0]
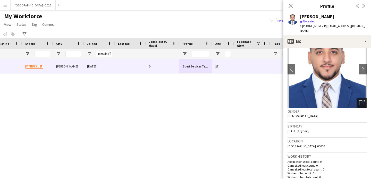
click at [360, 100] on icon "Open photos pop-in" at bounding box center [362, 102] width 5 height 5
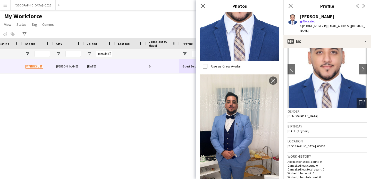
scroll to position [926, 0]
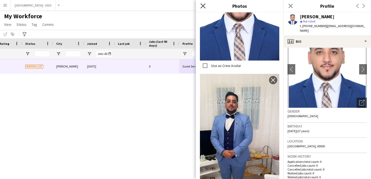
click at [205, 5] on icon "Close pop-in" at bounding box center [203, 5] width 5 height 5
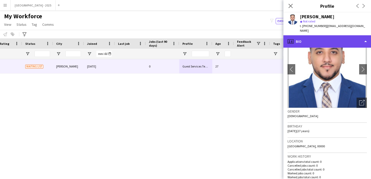
click at [310, 36] on div "profile Bio" at bounding box center [328, 41] width 88 height 12
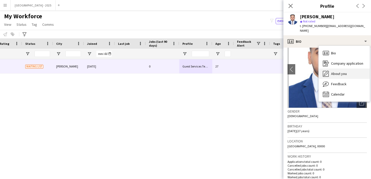
click at [326, 69] on div "About you About you" at bounding box center [344, 74] width 51 height 10
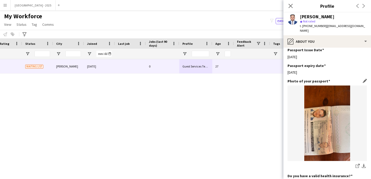
scroll to position [303, 0]
click at [292, 7] on icon at bounding box center [290, 5] width 5 height 5
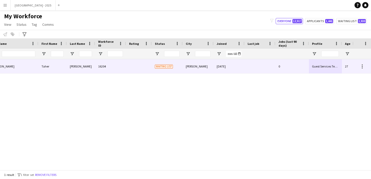
scroll to position [0, 0]
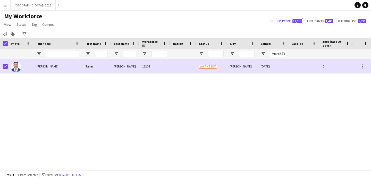
click at [19, 19] on span "My Workforce" at bounding box center [23, 16] width 38 height 8
click at [19, 23] on span "Status" at bounding box center [22, 24] width 10 height 5
click at [32, 35] on link "Edit" at bounding box center [33, 35] width 36 height 11
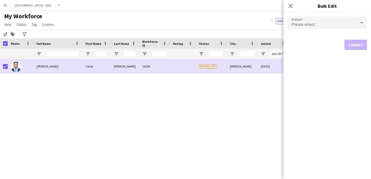
click at [326, 20] on div "Please select" at bounding box center [322, 23] width 69 height 12
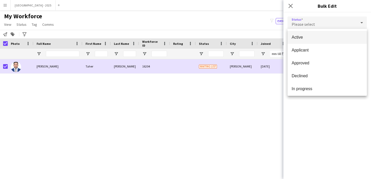
click at [308, 39] on span "Active" at bounding box center [327, 37] width 71 height 5
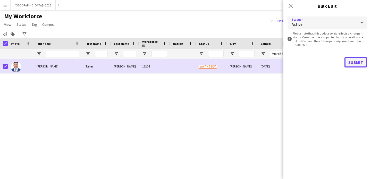
click at [347, 65] on button "Submit" at bounding box center [356, 62] width 22 height 10
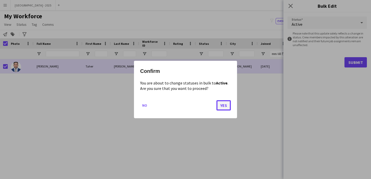
click at [221, 108] on button "Yes" at bounding box center [224, 105] width 14 height 10
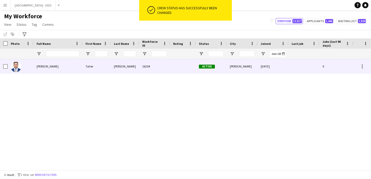
click at [25, 66] on div at bounding box center [21, 66] width 26 height 14
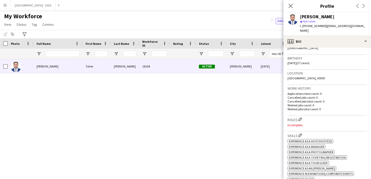
scroll to position [90, 0]
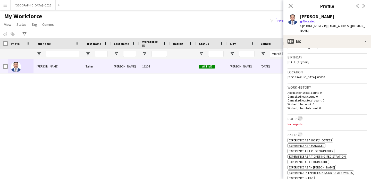
click at [302, 117] on app-icon "Edit crew company roles" at bounding box center [301, 119] width 4 height 4
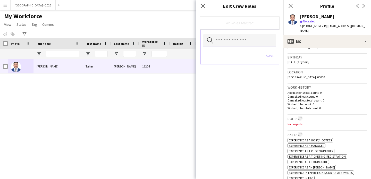
click at [237, 46] on input "text" at bounding box center [239, 40] width 73 height 13
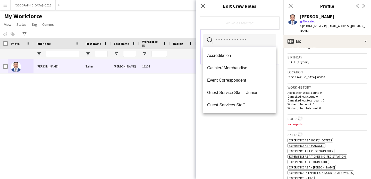
click at [237, 43] on input "text" at bounding box center [239, 40] width 73 height 13
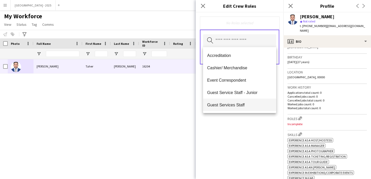
click at [241, 102] on mat-option "Guest Services Staff" at bounding box center [239, 105] width 73 height 12
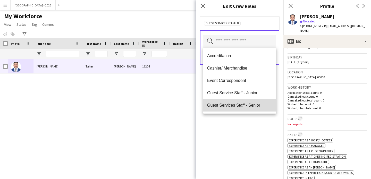
click at [242, 104] on span "Guest Services Staff - Senior" at bounding box center [239, 105] width 65 height 5
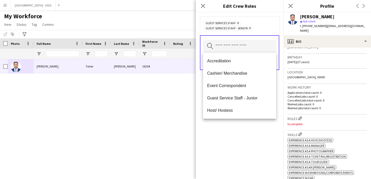
click at [248, 134] on div "Guest Services Staff Remove Guest Services Staff - Senior Remove Search by role…" at bounding box center [240, 95] width 88 height 167
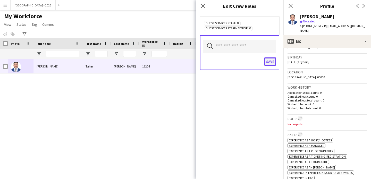
click at [272, 64] on button "Save" at bounding box center [270, 62] width 12 height 8
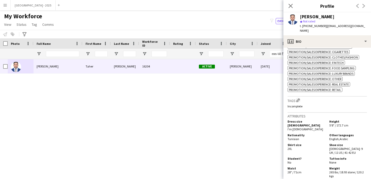
scroll to position [277, 0]
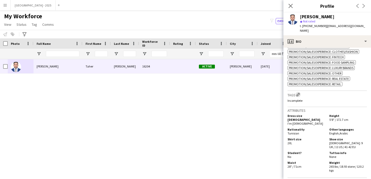
click at [299, 96] on app-icon "Edit crew company tags" at bounding box center [299, 95] width 4 height 4
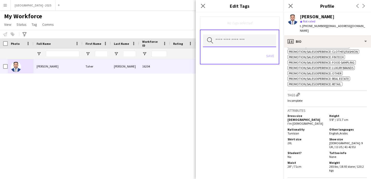
click at [244, 43] on input "text" at bounding box center [239, 40] width 73 height 13
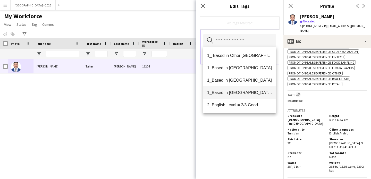
click at [250, 92] on span "1_Based in [GEOGRAPHIC_DATA]/[GEOGRAPHIC_DATA]/Ajman" at bounding box center [239, 92] width 65 height 5
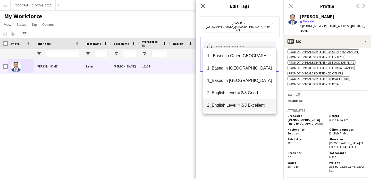
click at [251, 103] on span "2_English Level = 3/3 Excellent" at bounding box center [239, 105] width 65 height 5
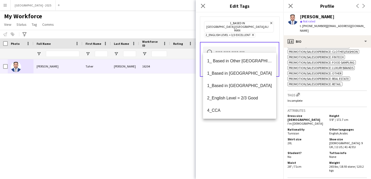
click at [251, 130] on div "1_Based in Dubai/Sharjah/Ajman Remove 2_English Level = 3/3 Excellent Remove Se…" at bounding box center [240, 95] width 88 height 167
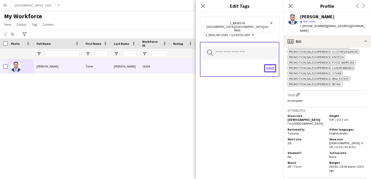
click at [265, 64] on button "Save" at bounding box center [270, 68] width 12 height 8
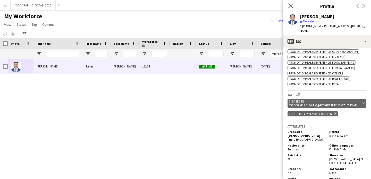
click at [289, 6] on icon "Close pop-in" at bounding box center [290, 5] width 5 height 5
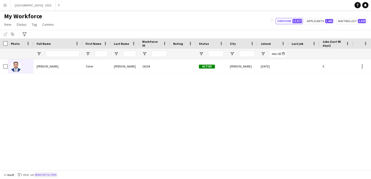
click at [52, 174] on button "Remove filters" at bounding box center [45, 175] width 23 height 6
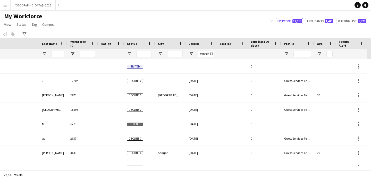
scroll to position [0, 178]
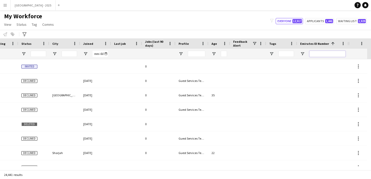
click at [340, 52] on input "Emirates ID Number Filter Input" at bounding box center [328, 54] width 36 height 6
paste input "********"
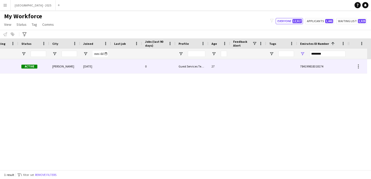
click at [270, 70] on div "Mohamed 16204 Active Al Sharjah 15-10-2024 0 Guest Services Team 27 78419981831…" at bounding box center [85, 66] width 527 height 14
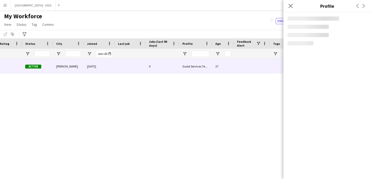
scroll to position [0, 174]
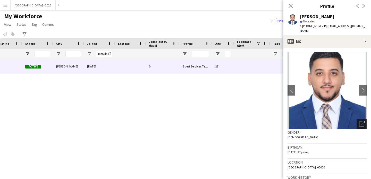
click at [360, 122] on icon at bounding box center [362, 124] width 5 height 5
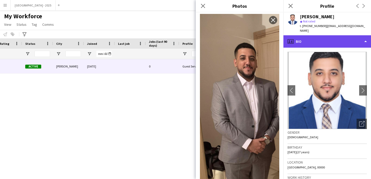
click at [319, 35] on div "profile Bio" at bounding box center [328, 41] width 88 height 12
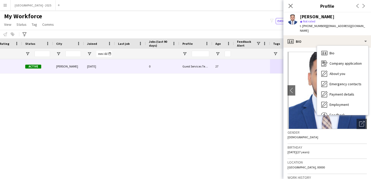
click at [327, 135] on div "Gender Male" at bounding box center [327, 136] width 79 height 15
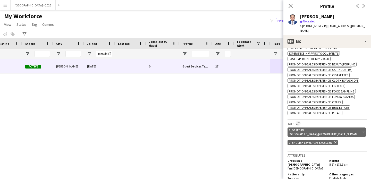
click at [289, 6] on icon "Close pop-in" at bounding box center [291, 6] width 4 height 4
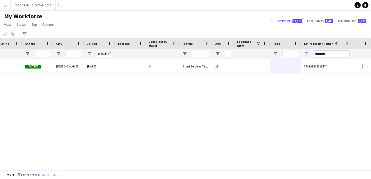
click at [334, 54] on input "********" at bounding box center [332, 54] width 36 height 6
paste input "Emirates ID Number Filter Input"
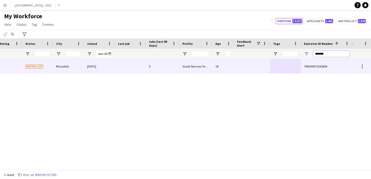
type input "*******"
click at [273, 68] on div at bounding box center [285, 66] width 31 height 14
